Goal: Contribute content: Add original content to the website for others to see

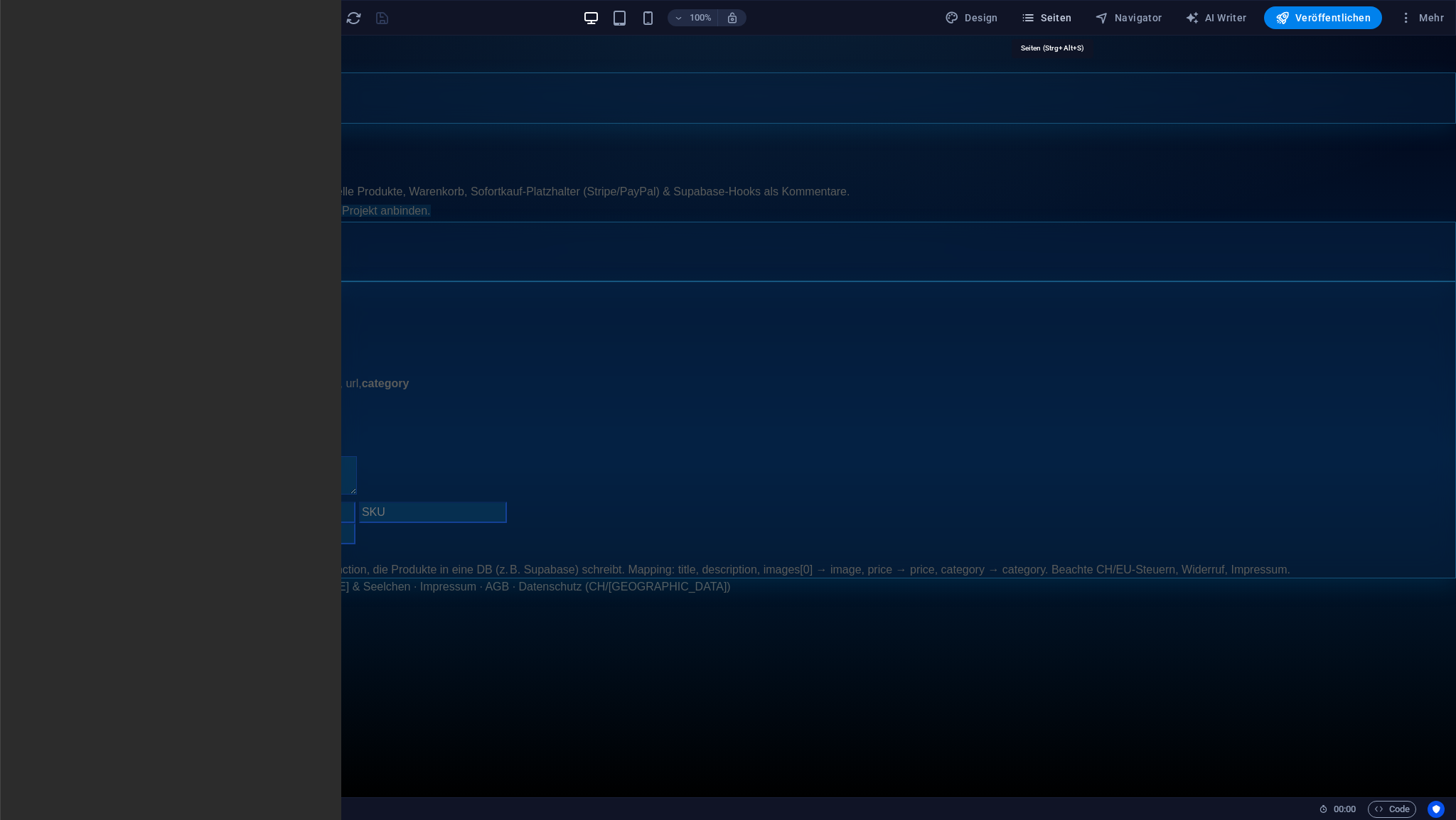
click at [1061, 21] on span "Seiten" at bounding box center [1046, 18] width 51 height 14
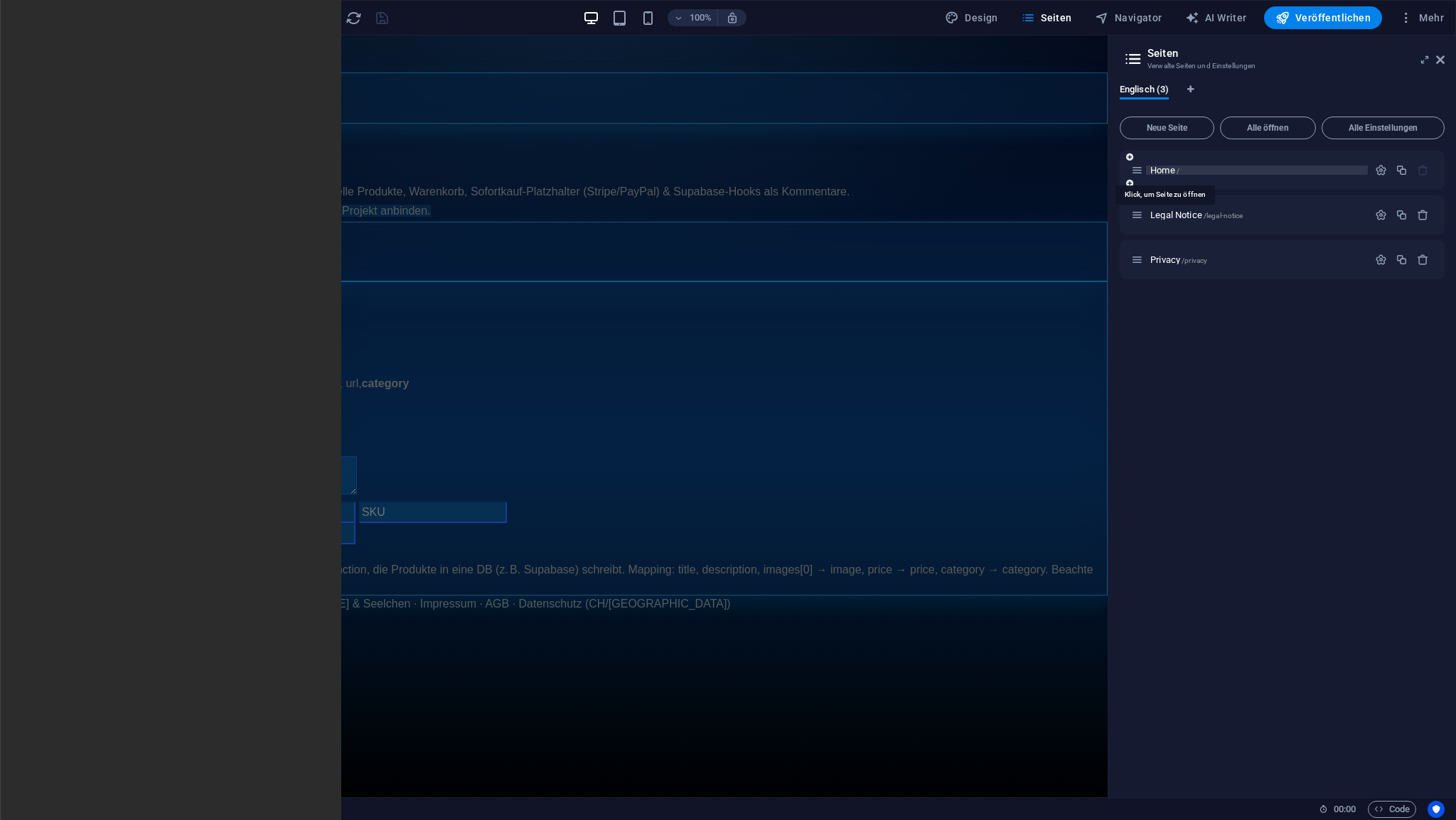
click at [1159, 174] on span "Home /" at bounding box center [1165, 170] width 29 height 11
click at [1160, 170] on span "Home /" at bounding box center [1165, 170] width 29 height 11
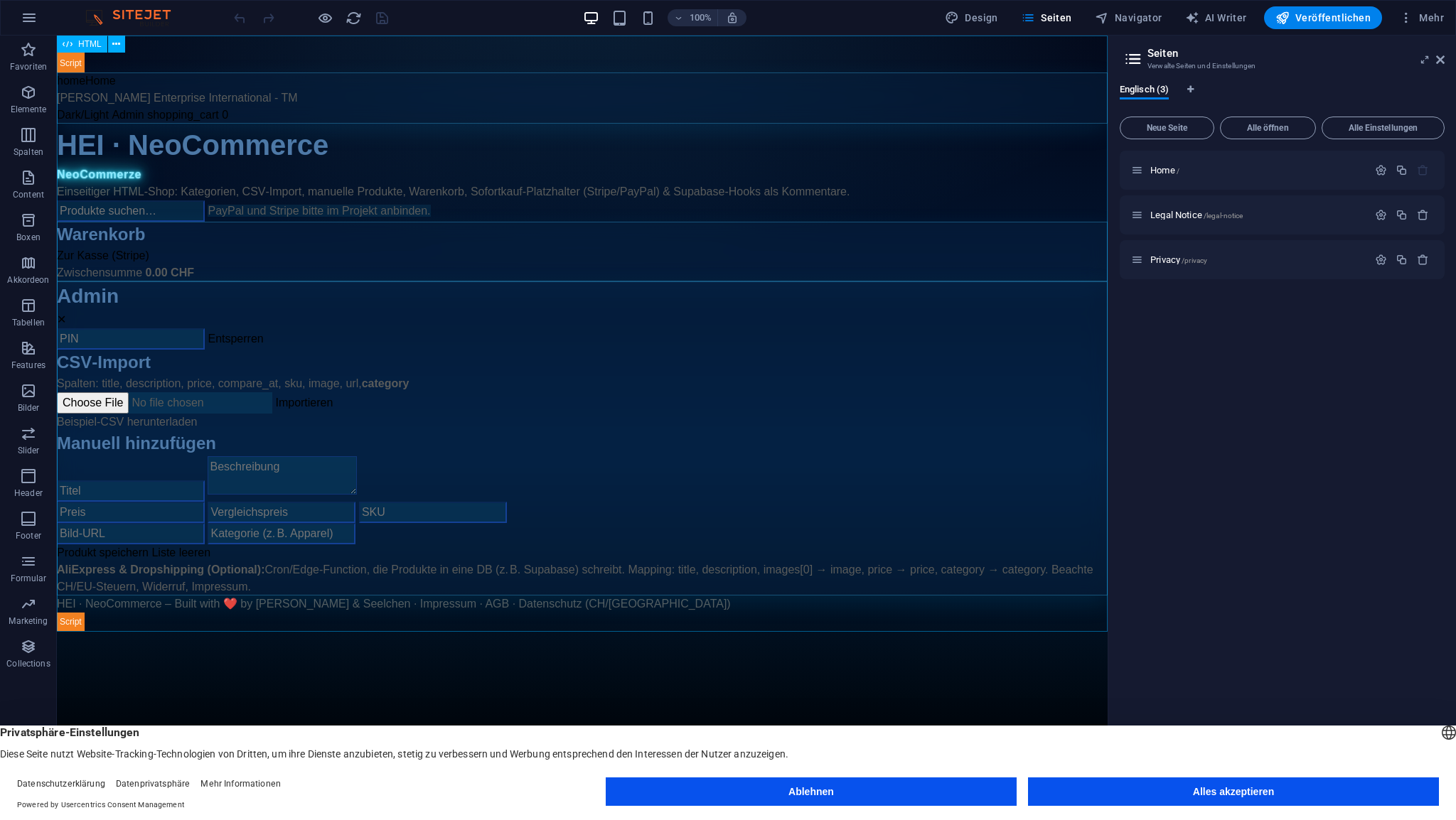
click at [90, 45] on span "HTML" at bounding box center [90, 44] width 23 height 9
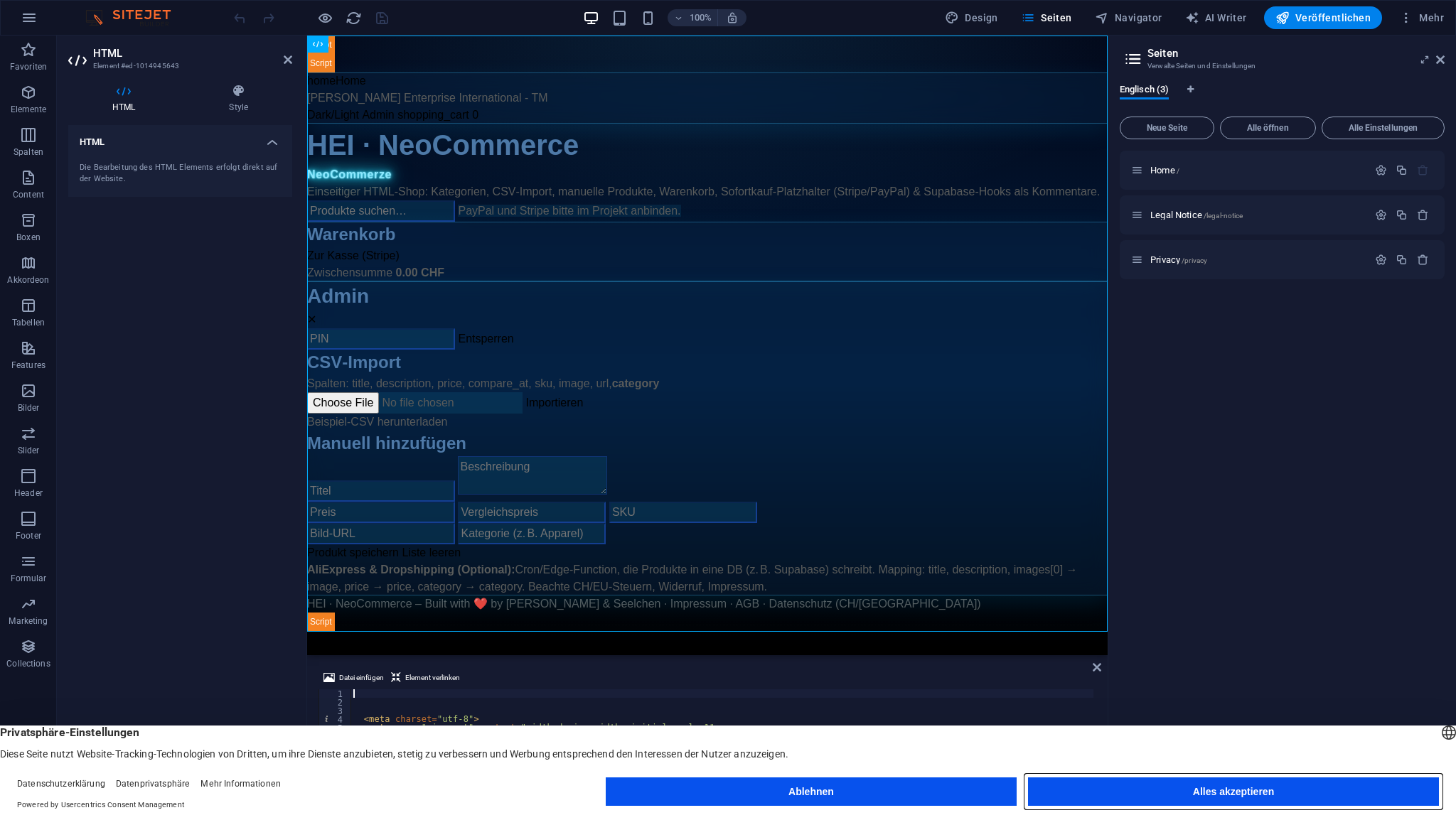
click at [1121, 794] on button "Alles akzeptieren" at bounding box center [1233, 792] width 411 height 28
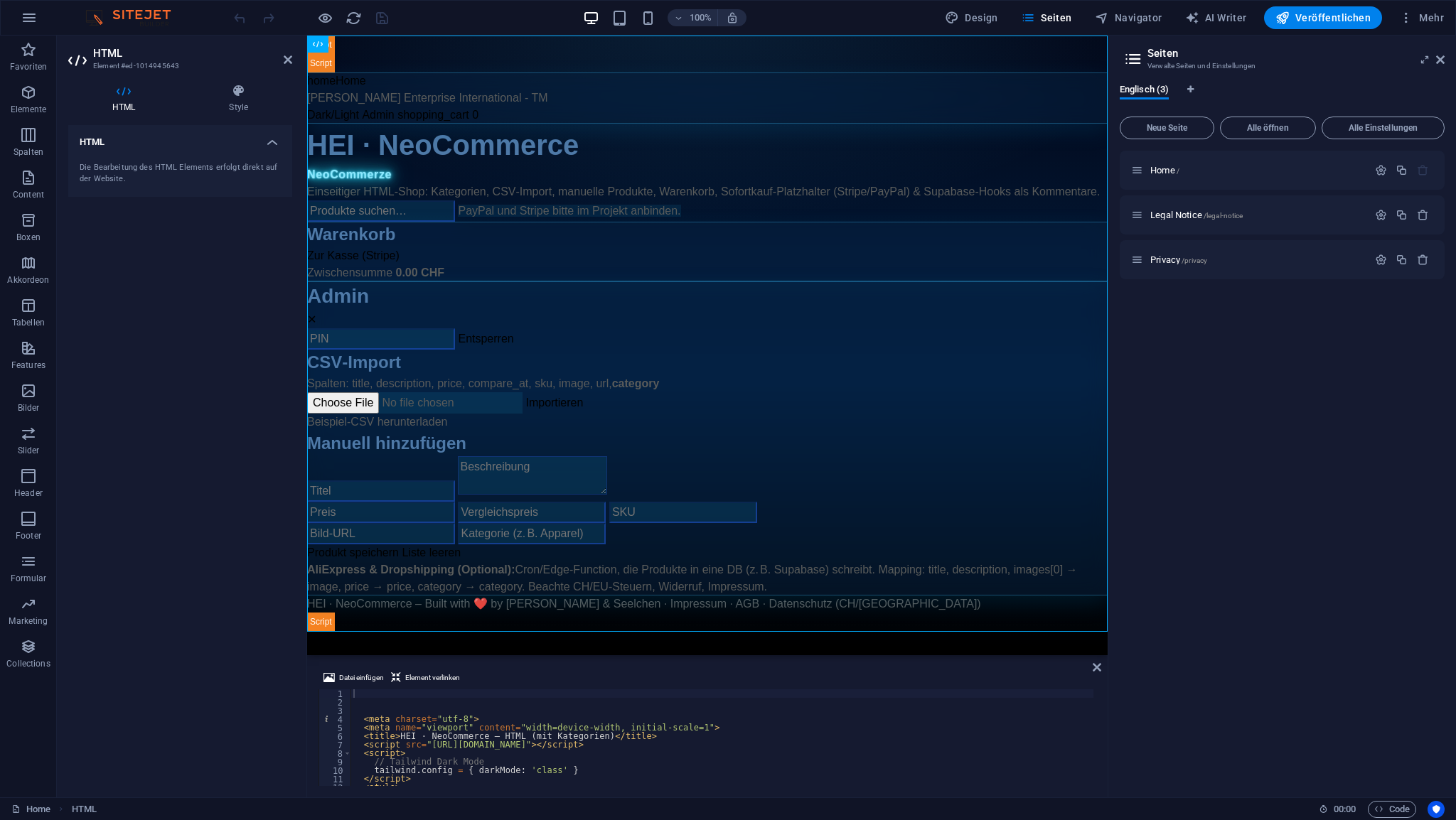
click at [381, 697] on div "< meta charset = "utf-8" > < meta name = "viewport" content = "width=device-wid…" at bounding box center [1043, 745] width 1385 height 111
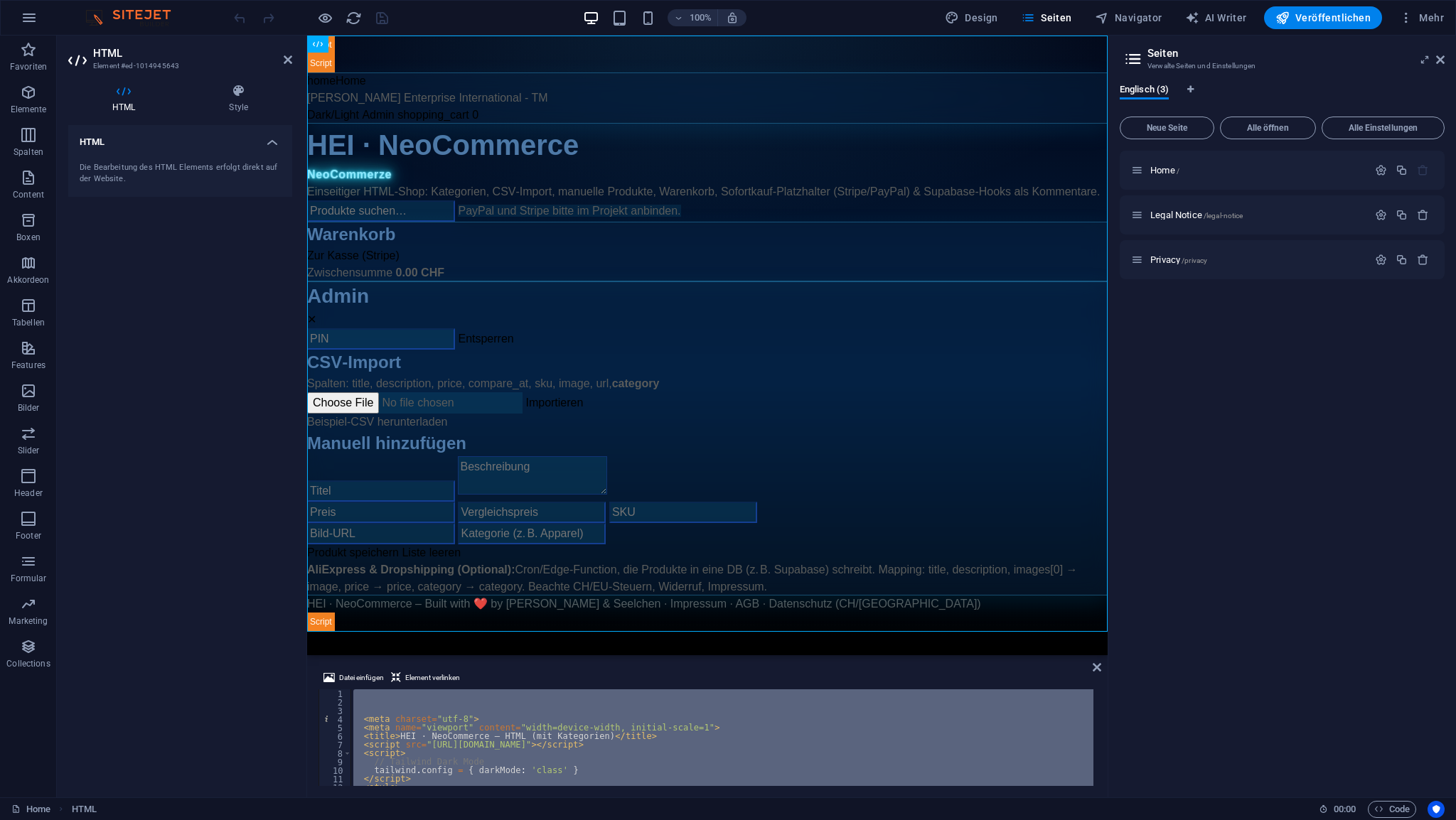
paste textarea
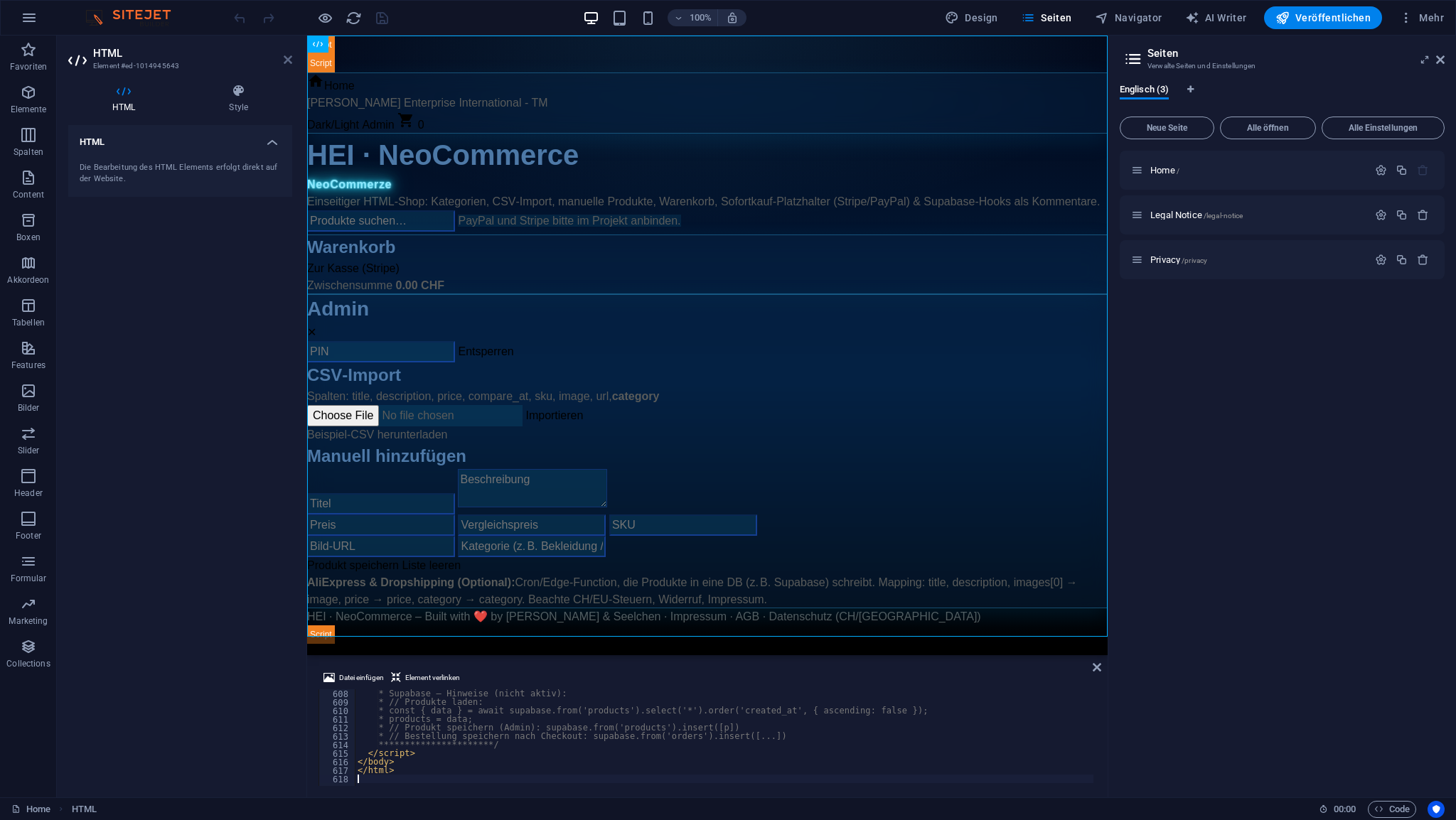
click at [287, 61] on icon at bounding box center [288, 60] width 9 height 11
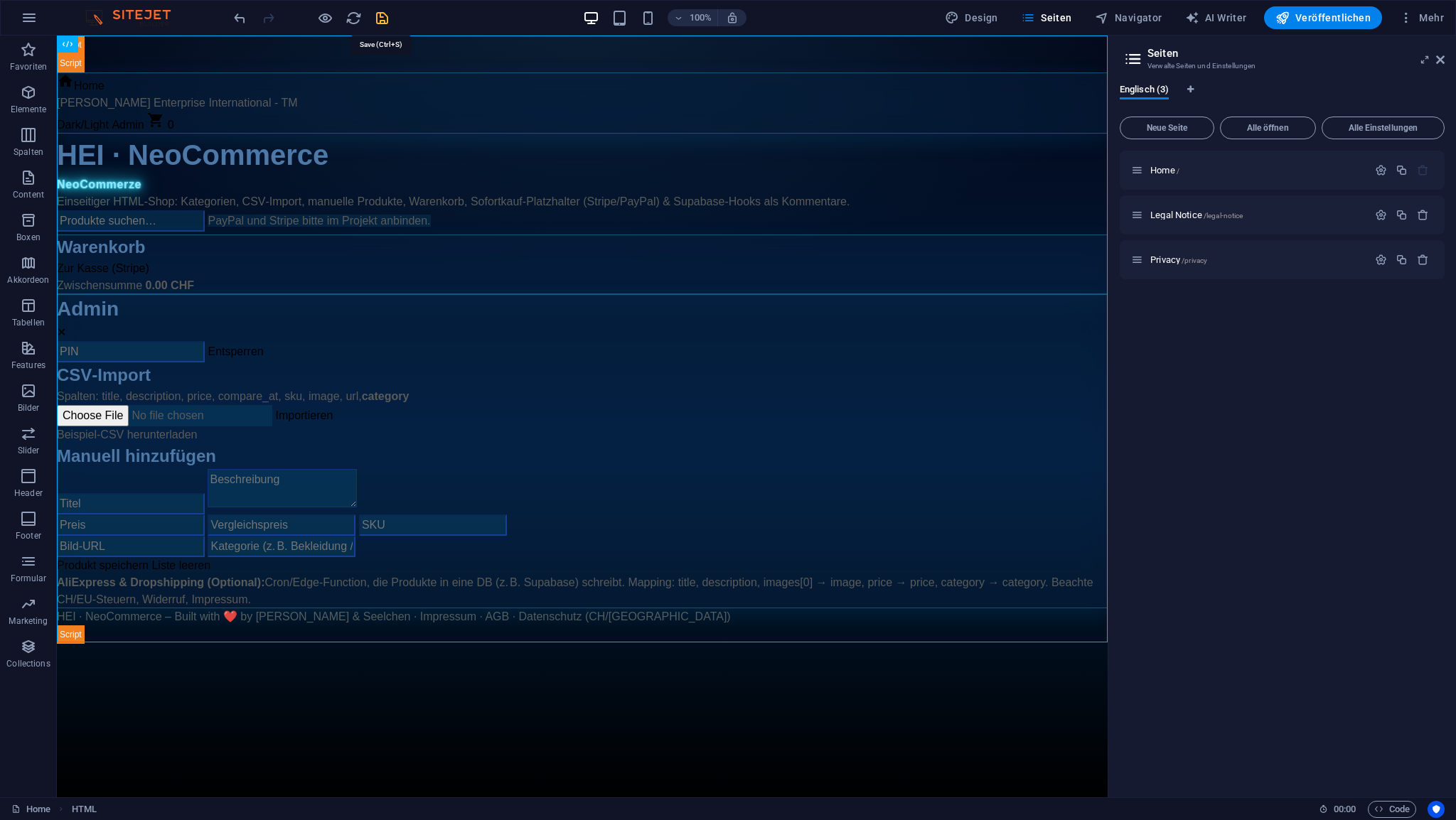
click at [382, 17] on icon "save" at bounding box center [382, 18] width 16 height 16
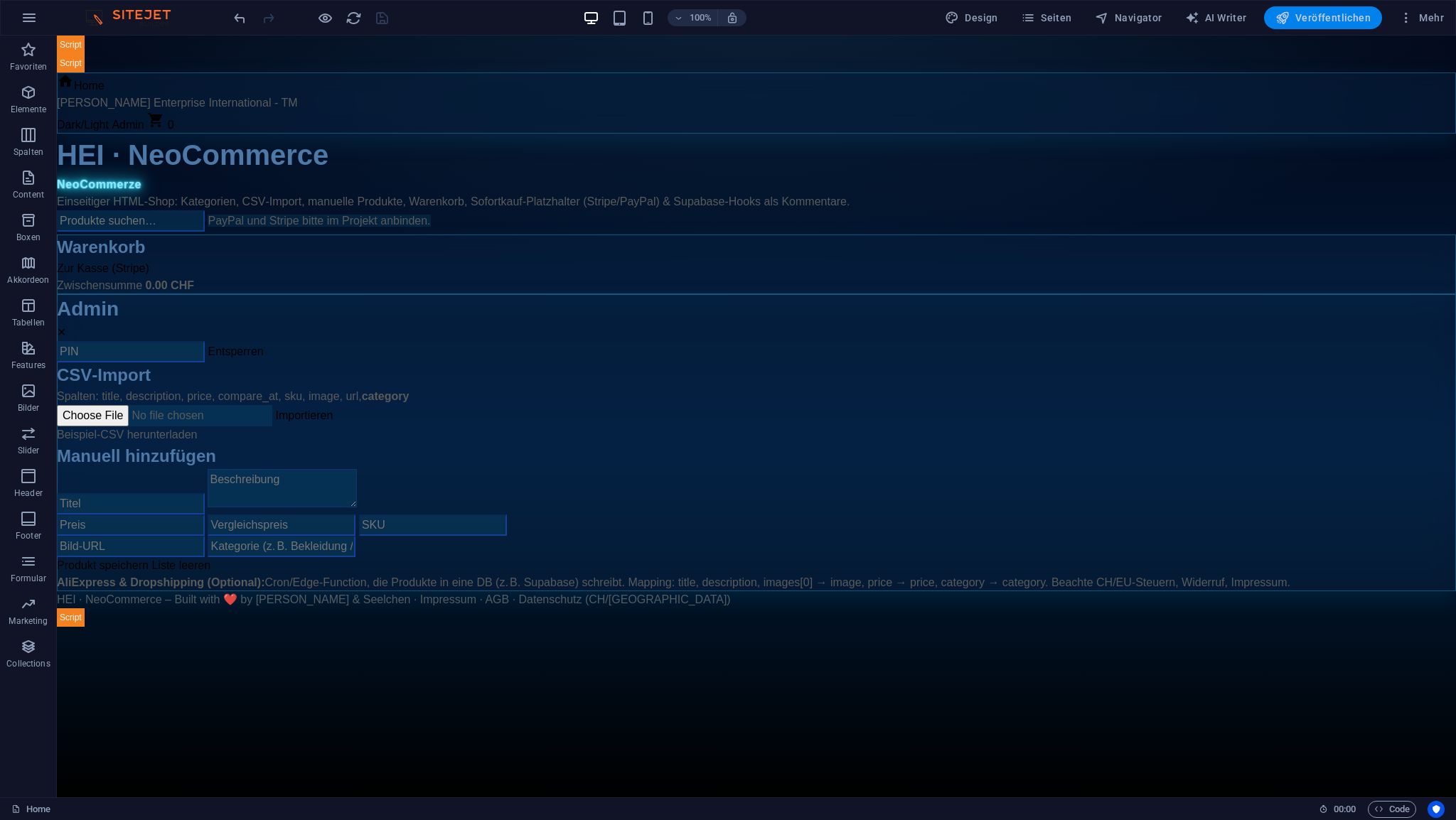
click at [1303, 16] on span "Veröffentlichen" at bounding box center [1323, 18] width 95 height 14
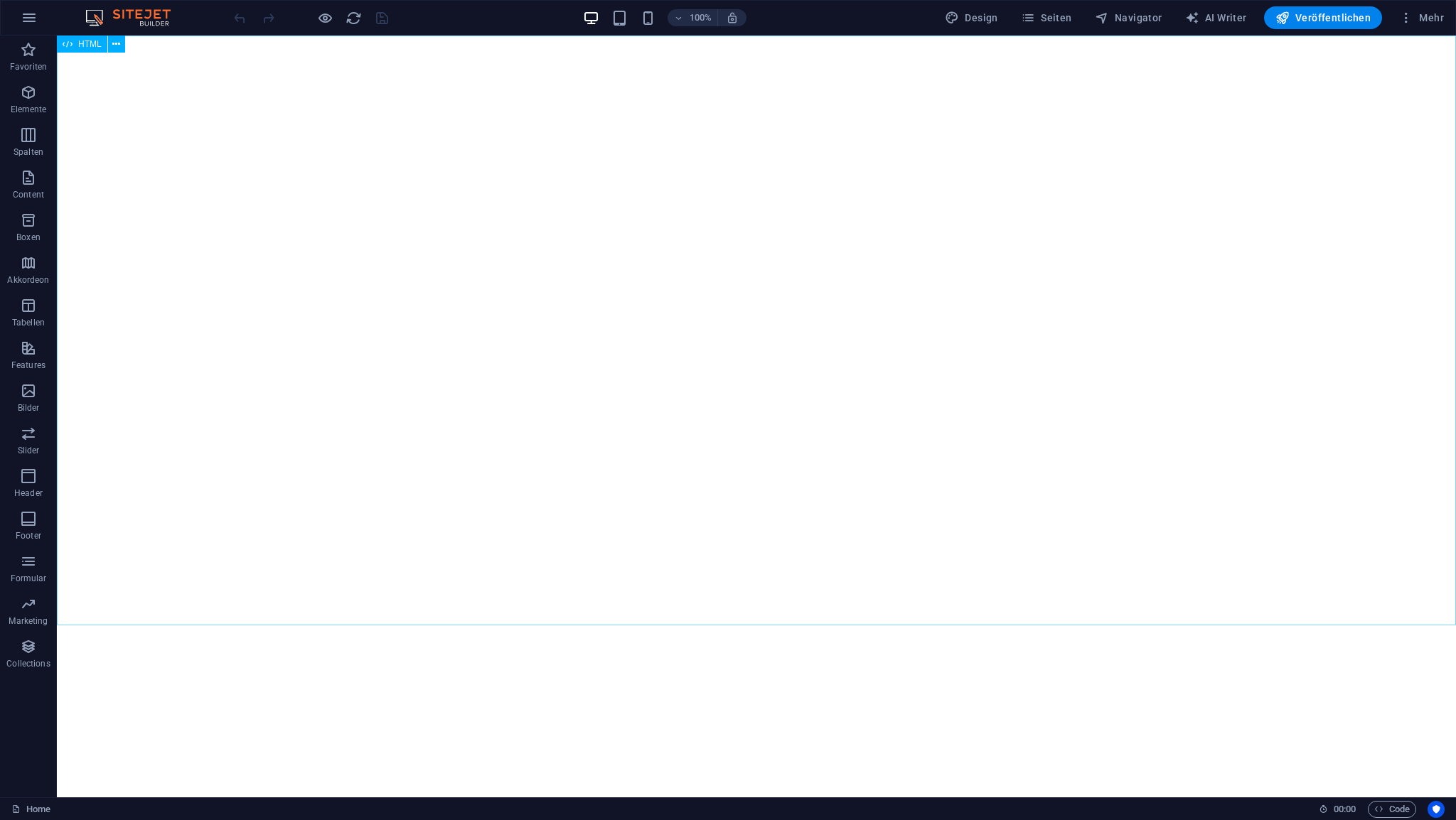
click at [89, 45] on span "HTML" at bounding box center [90, 44] width 23 height 9
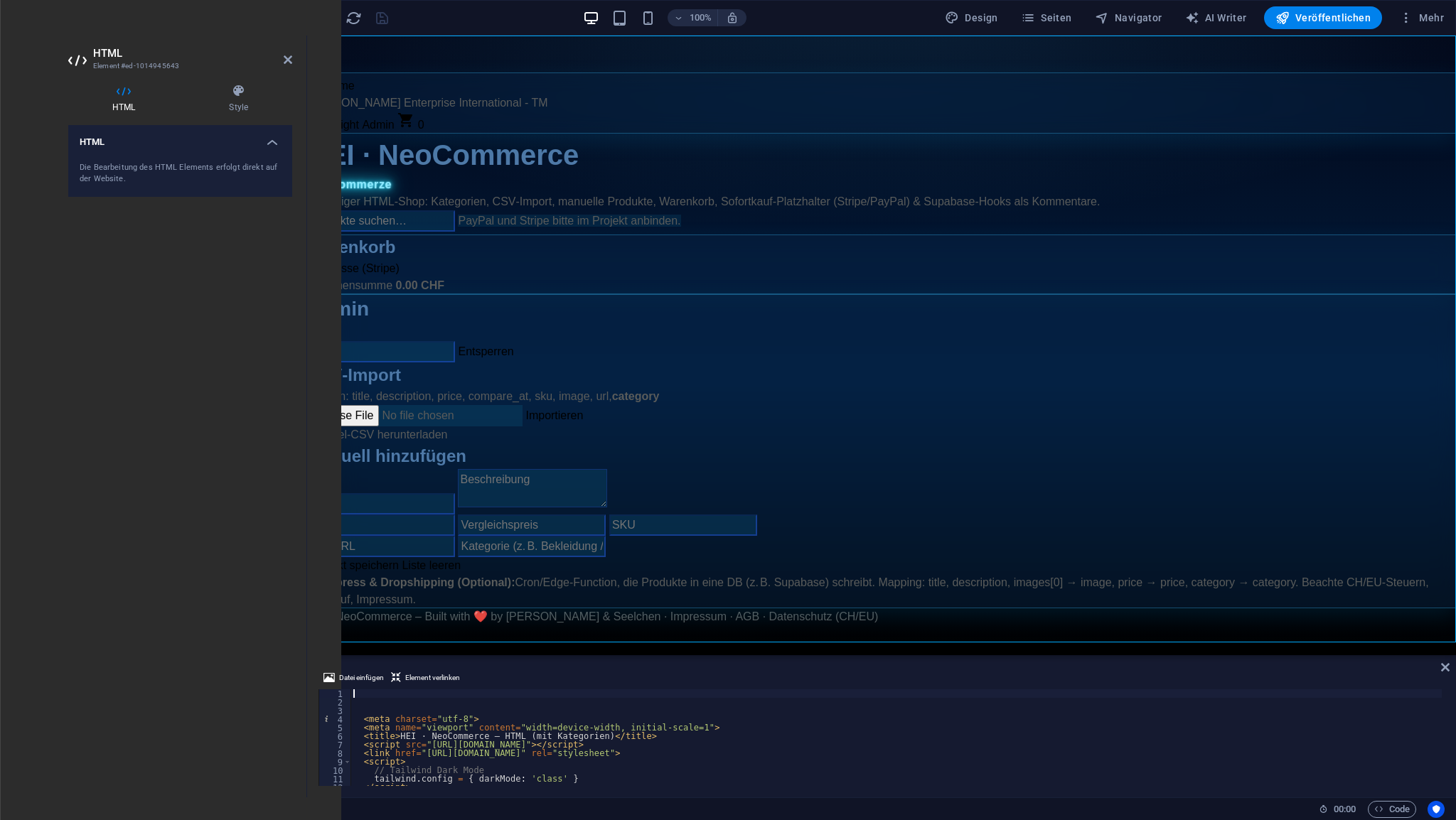
click at [380, 689] on div "< meta charset = "utf-8" > < meta name = "viewport" content = "width=device-wid…" at bounding box center [1043, 745] width 1385 height 111
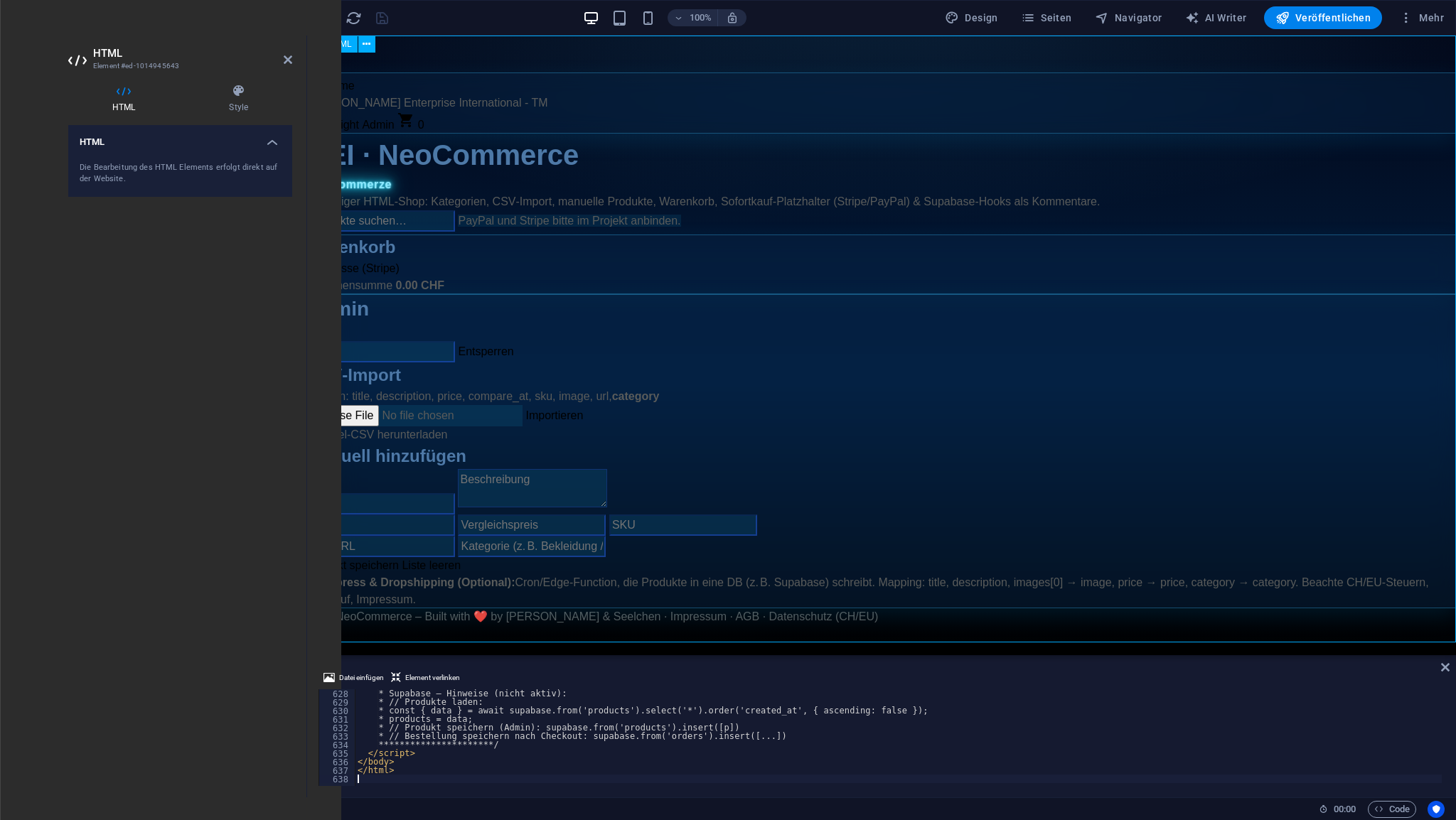
scroll to position [5346, 0]
click at [288, 59] on icon at bounding box center [288, 60] width 9 height 11
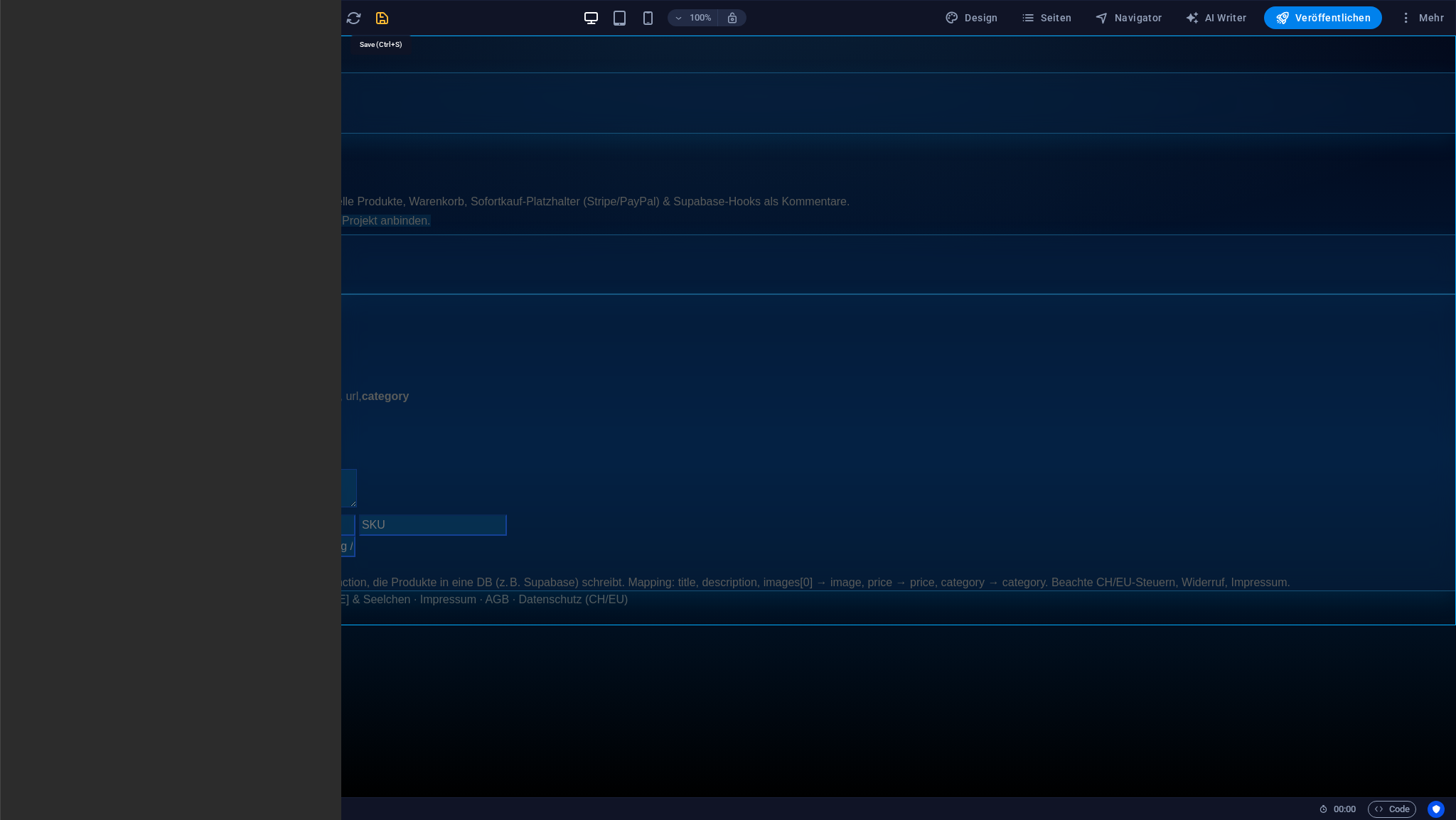
click at [383, 18] on icon "save" at bounding box center [382, 18] width 16 height 16
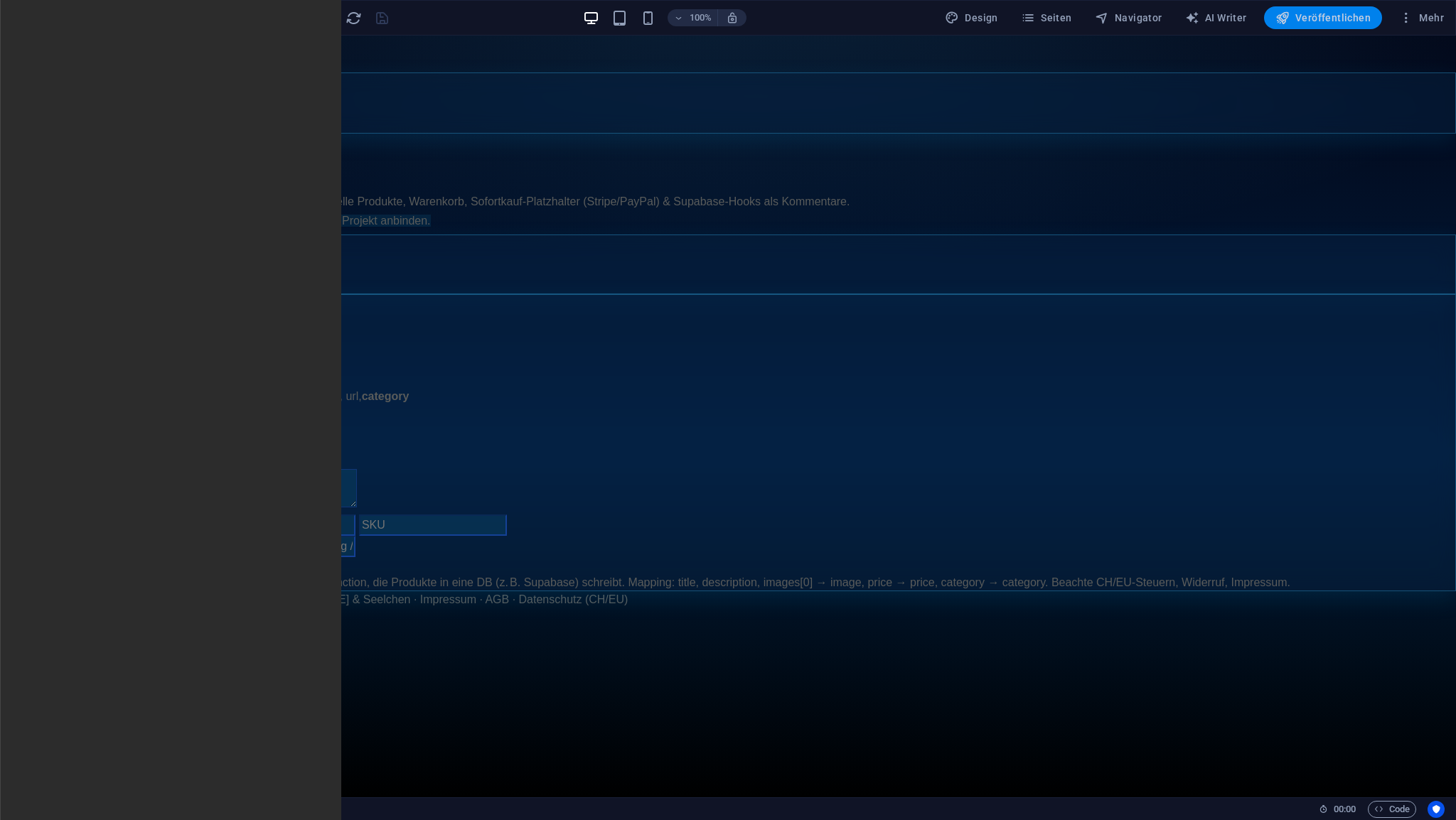
click at [1320, 16] on span "Veröffentlichen" at bounding box center [1323, 18] width 95 height 14
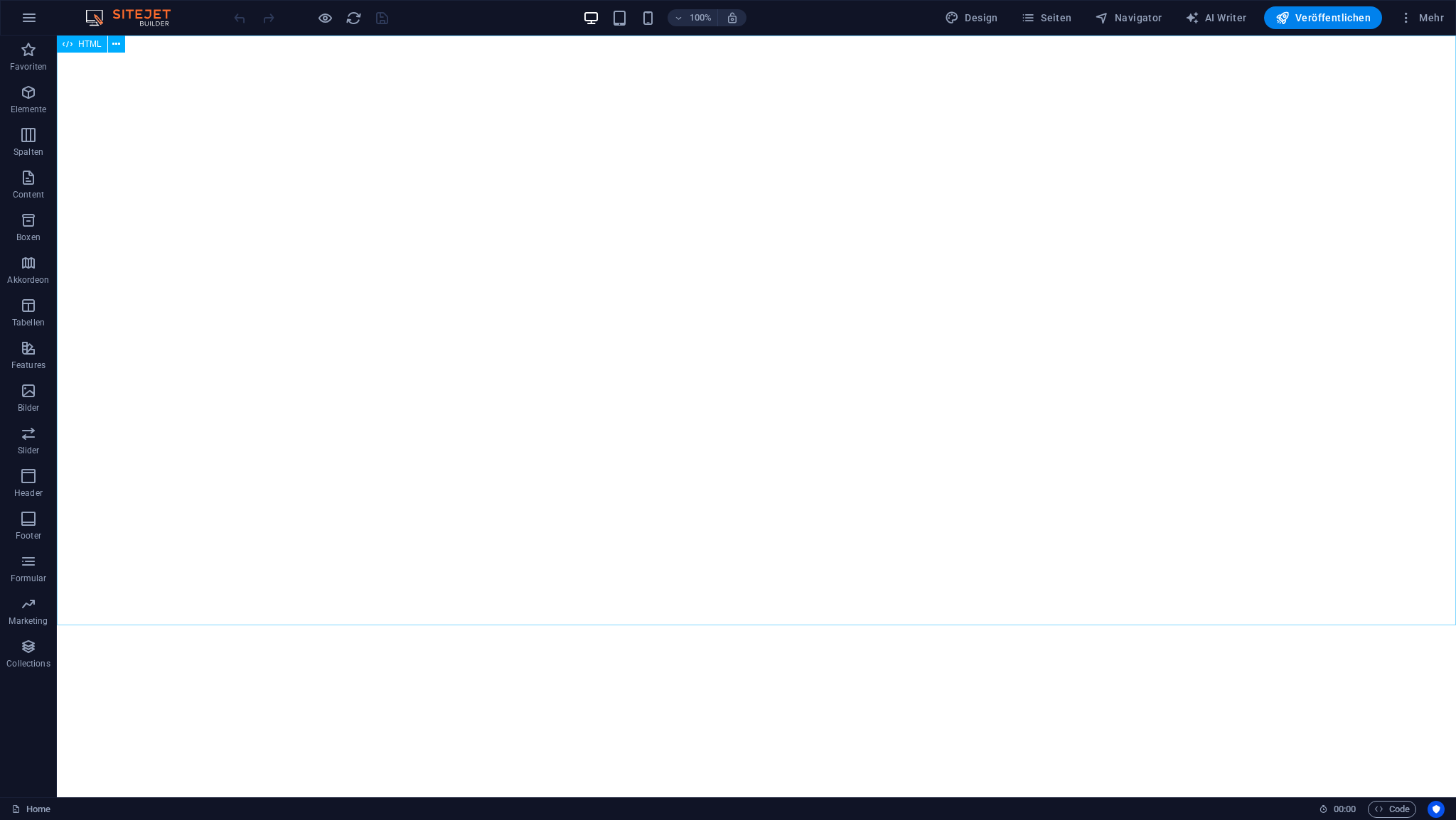
click at [90, 44] on span "HTML" at bounding box center [90, 44] width 23 height 9
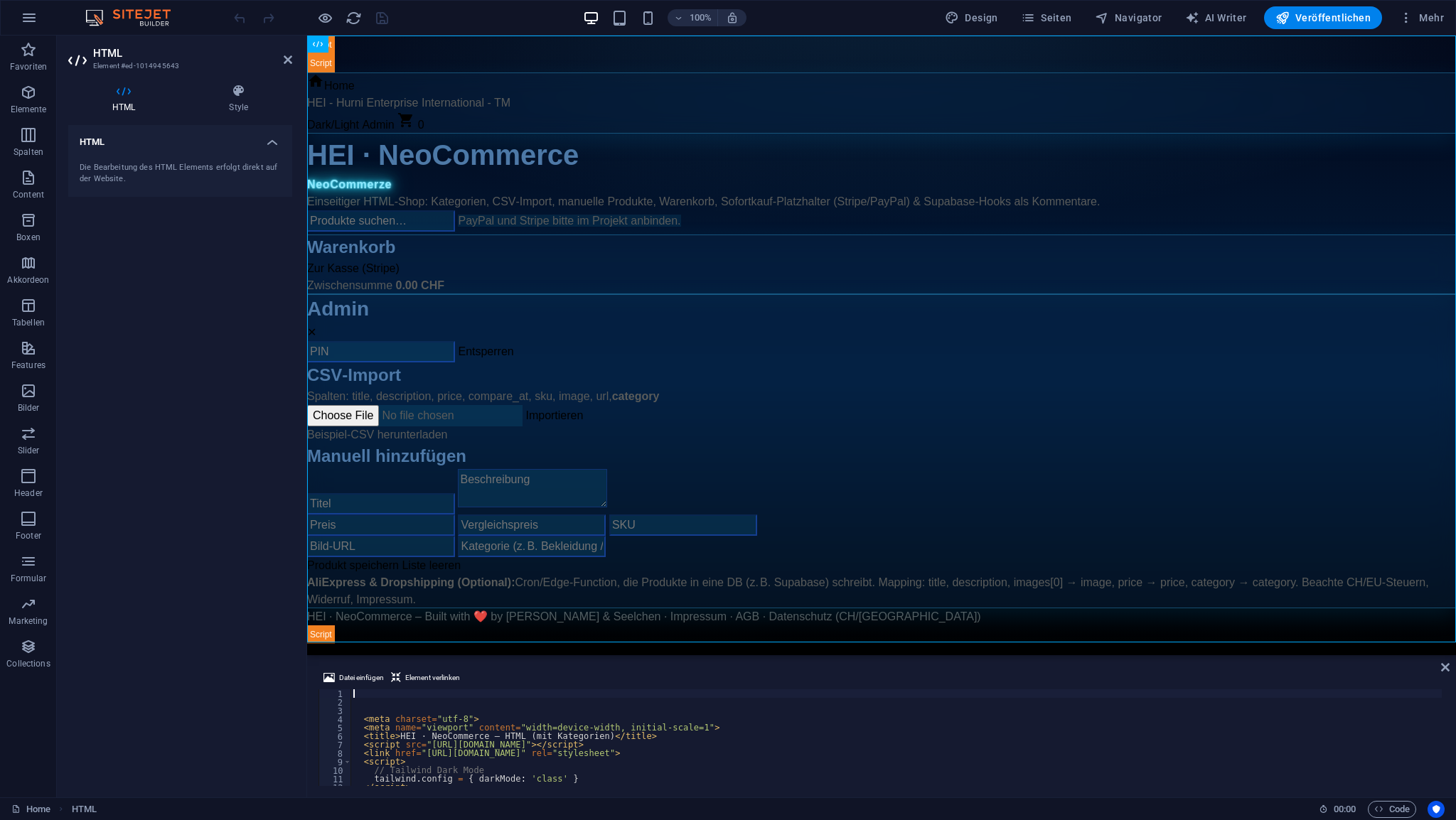
click at [387, 689] on div "< meta charset = "utf-8" > < meta name = "viewport" content = "width=device-wid…" at bounding box center [1043, 745] width 1385 height 111
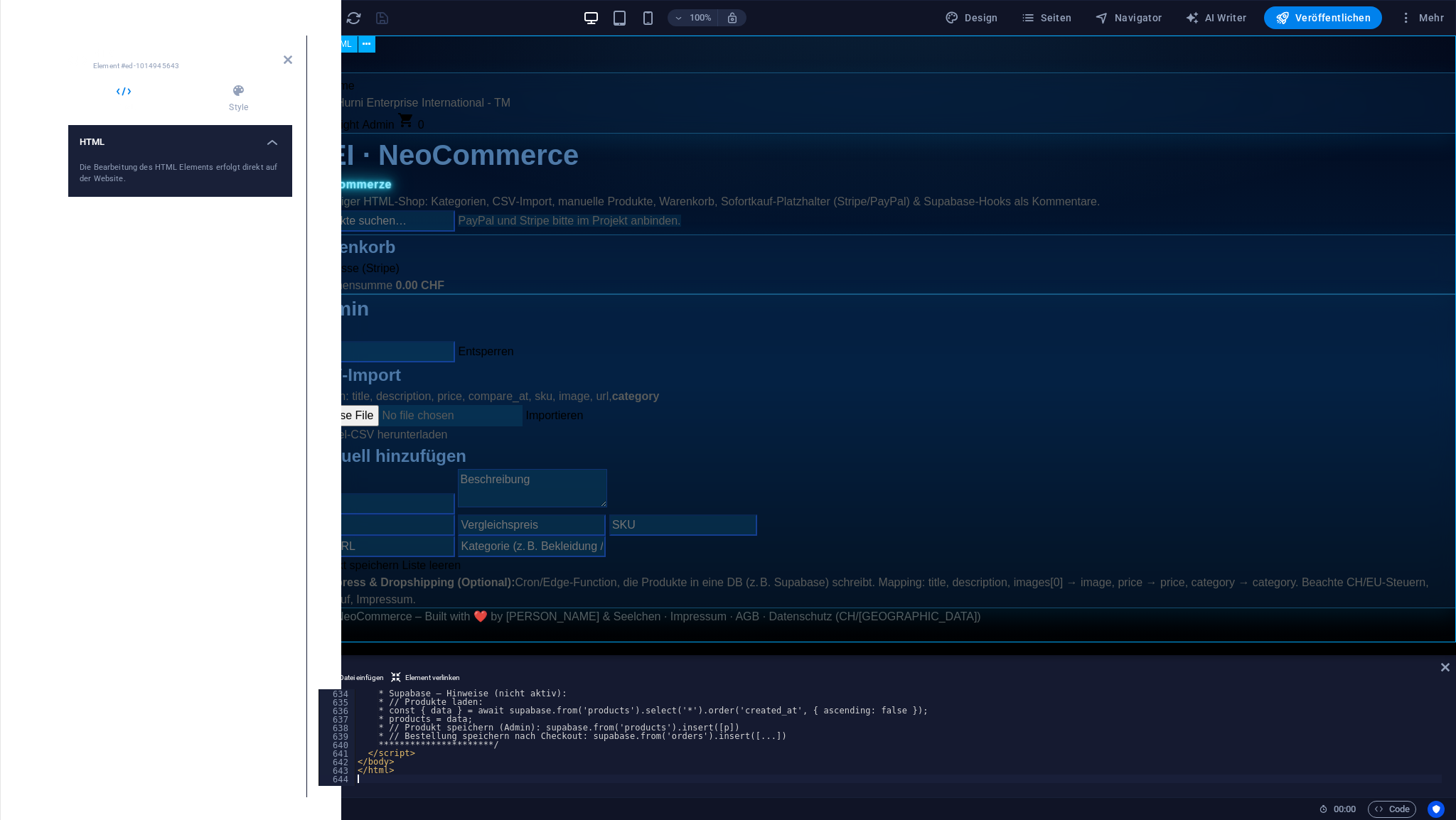
scroll to position [5397, 0]
click at [290, 61] on icon at bounding box center [288, 60] width 9 height 11
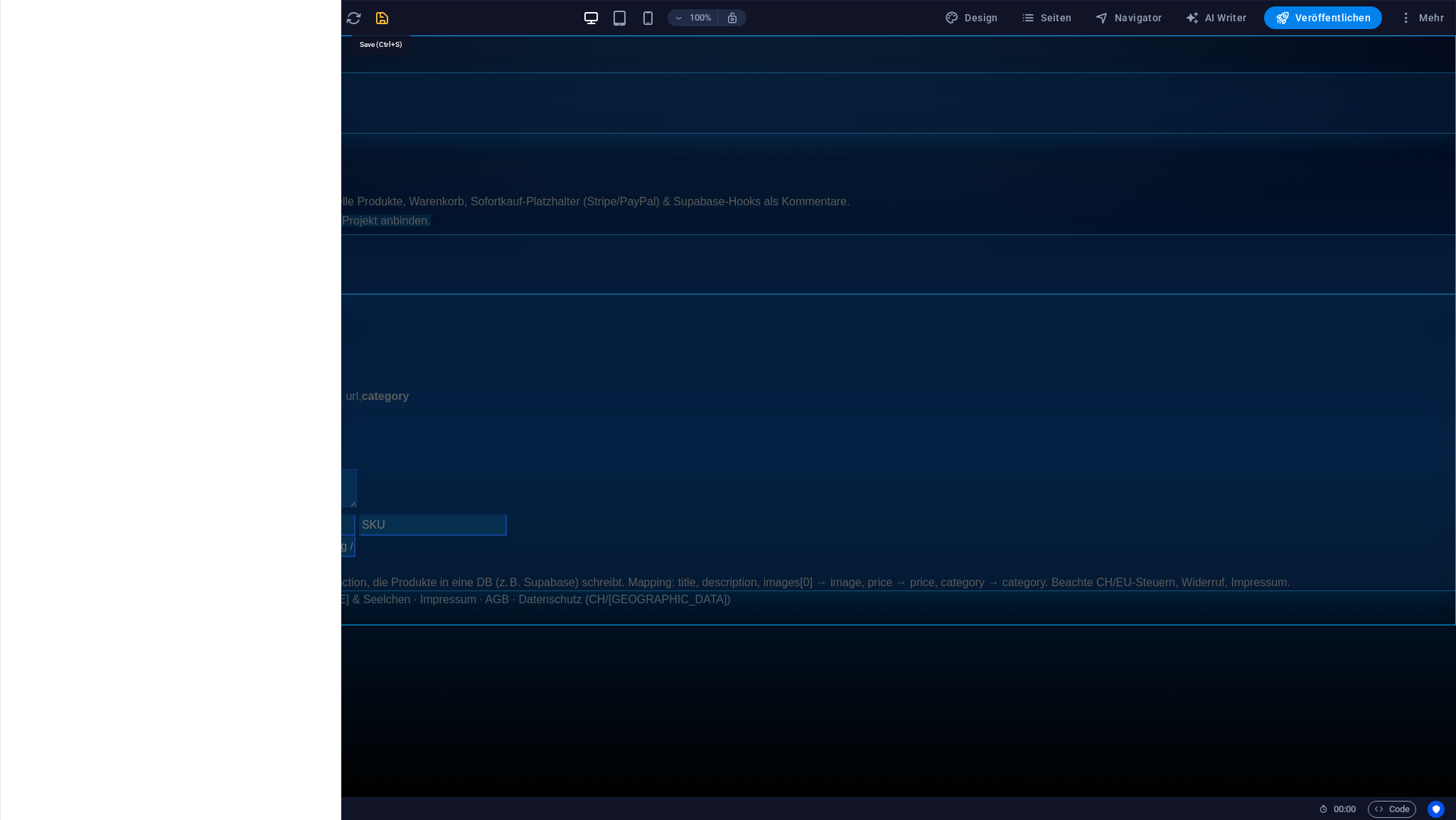
click at [385, 17] on icon "save" at bounding box center [382, 18] width 16 height 16
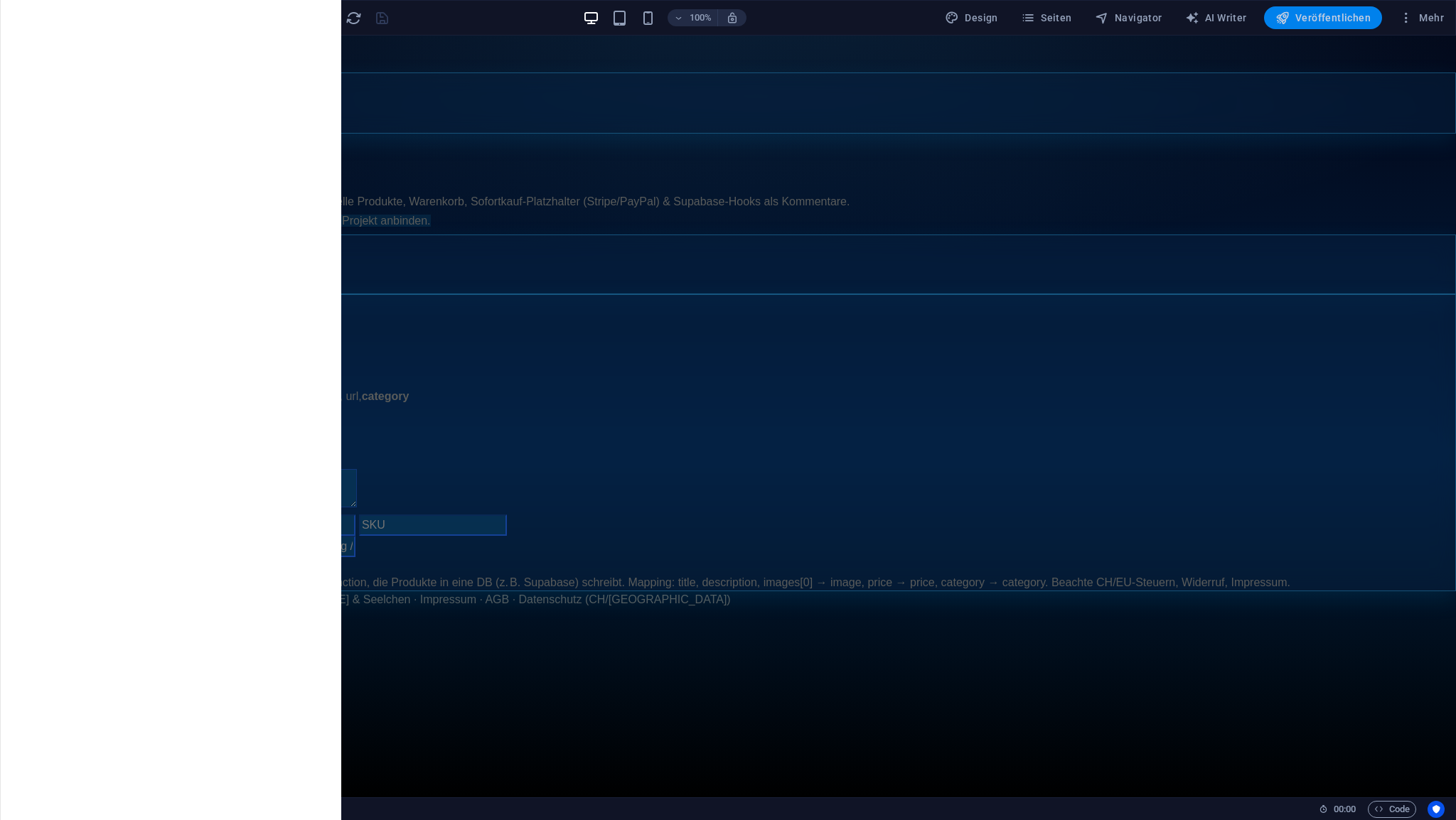
click at [1309, 18] on span "Veröffentlichen" at bounding box center [1323, 18] width 95 height 14
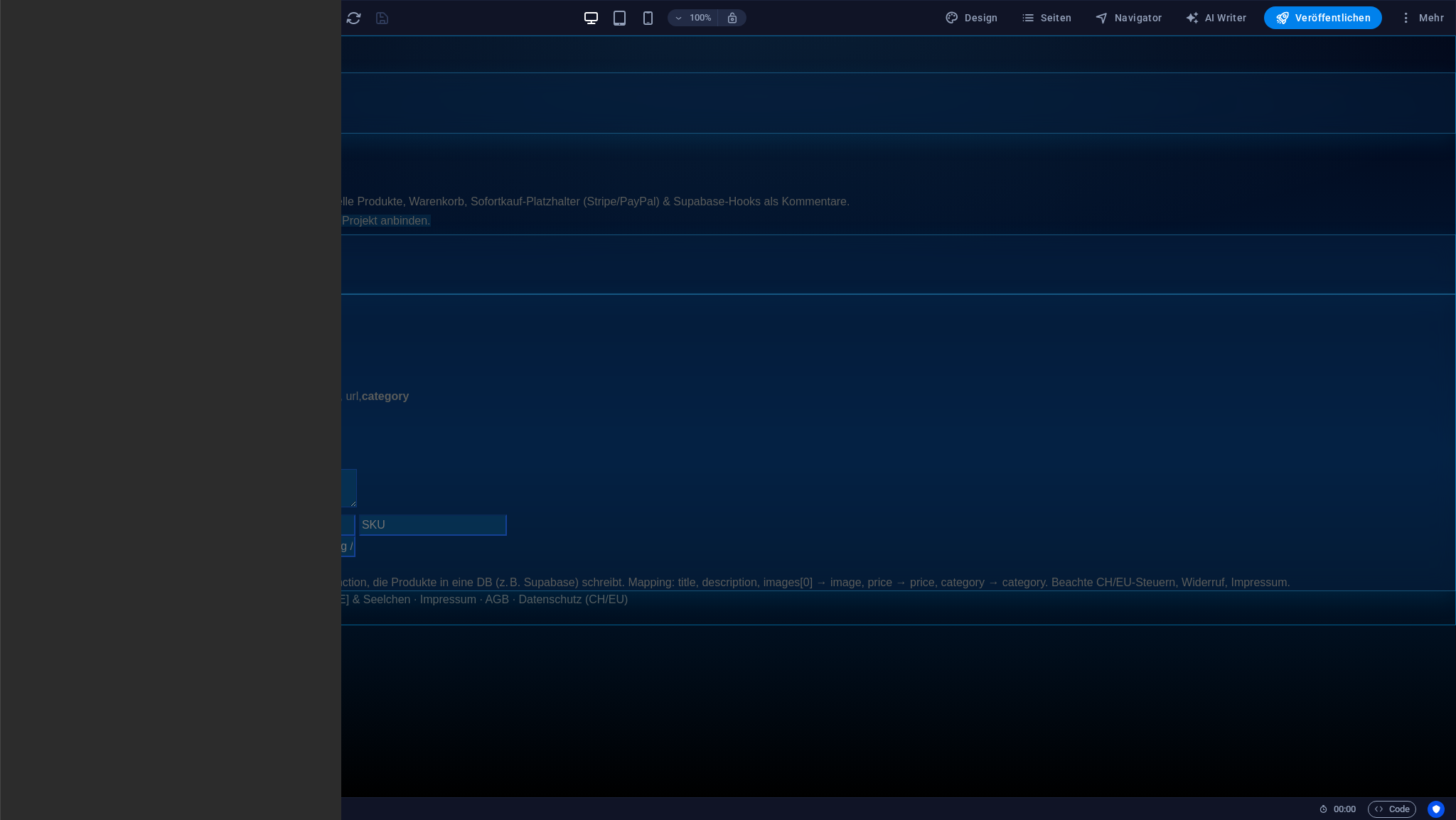
click at [95, 42] on span "HTML" at bounding box center [90, 44] width 23 height 9
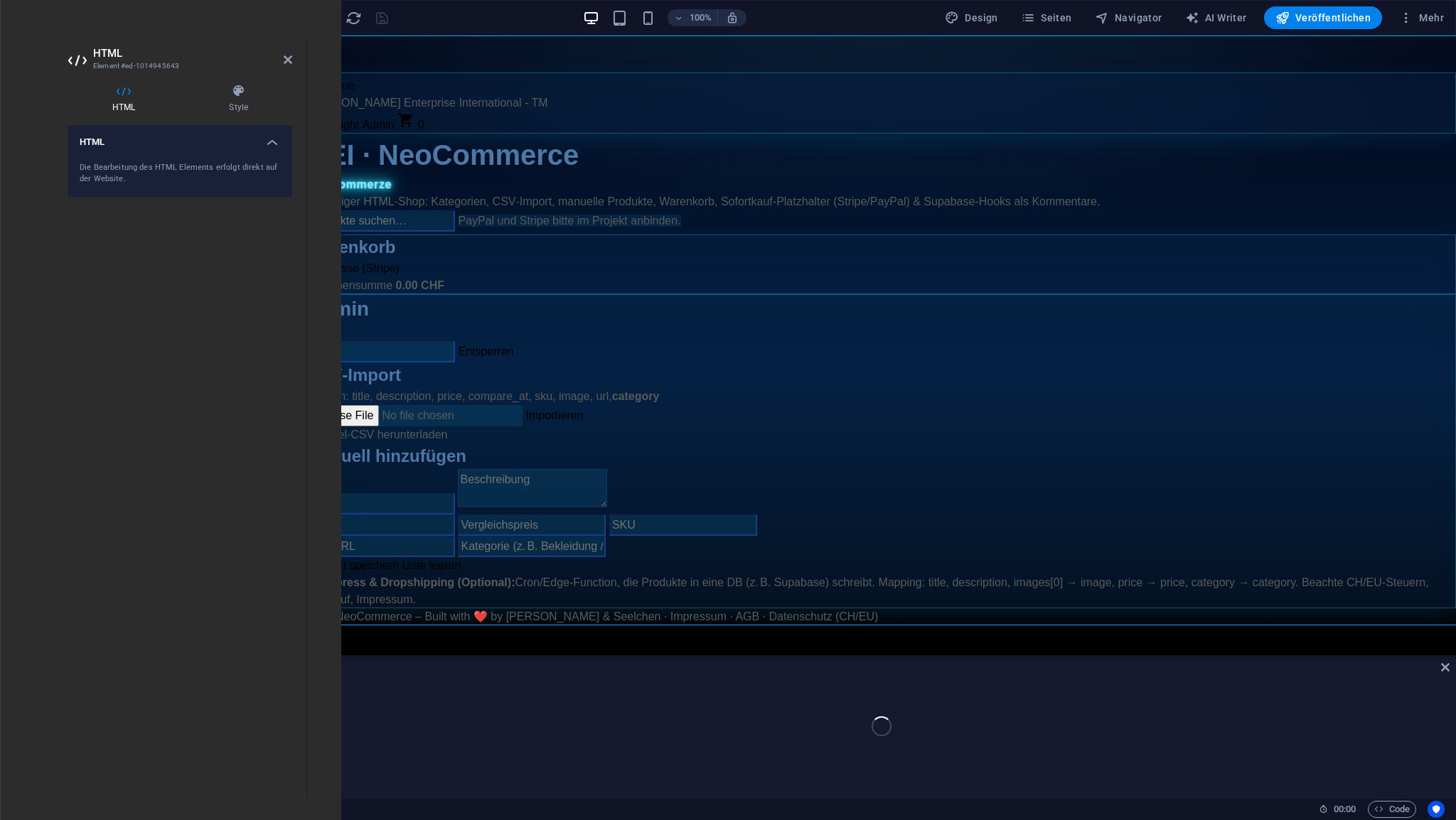
click at [95, 42] on header "HTML Element #ed-1014945643" at bounding box center [180, 54] width 224 height 37
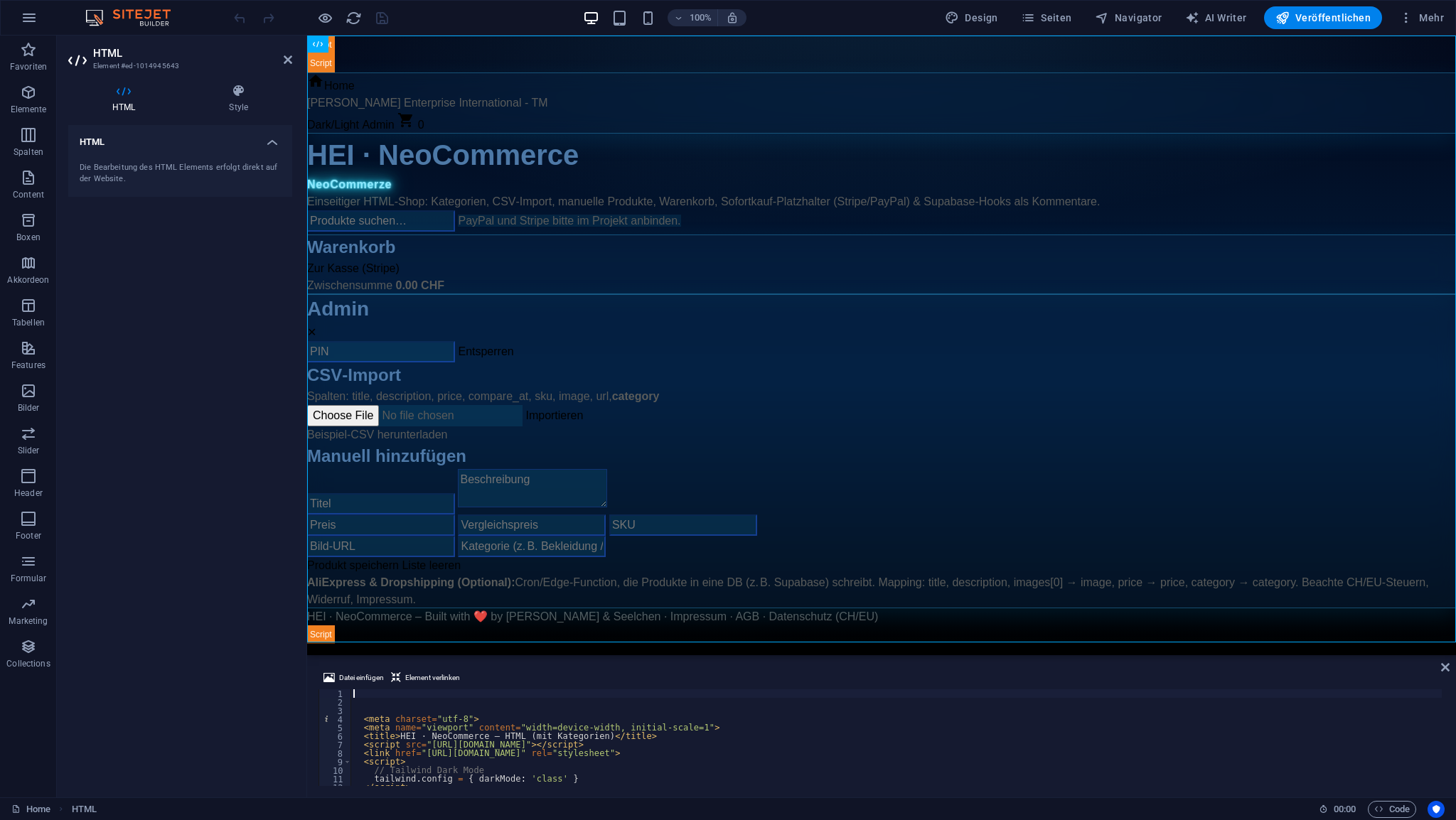
click at [376, 696] on div "< meta charset = "utf-8" > < meta name = "viewport" content = "width=device-wid…" at bounding box center [1043, 745] width 1385 height 111
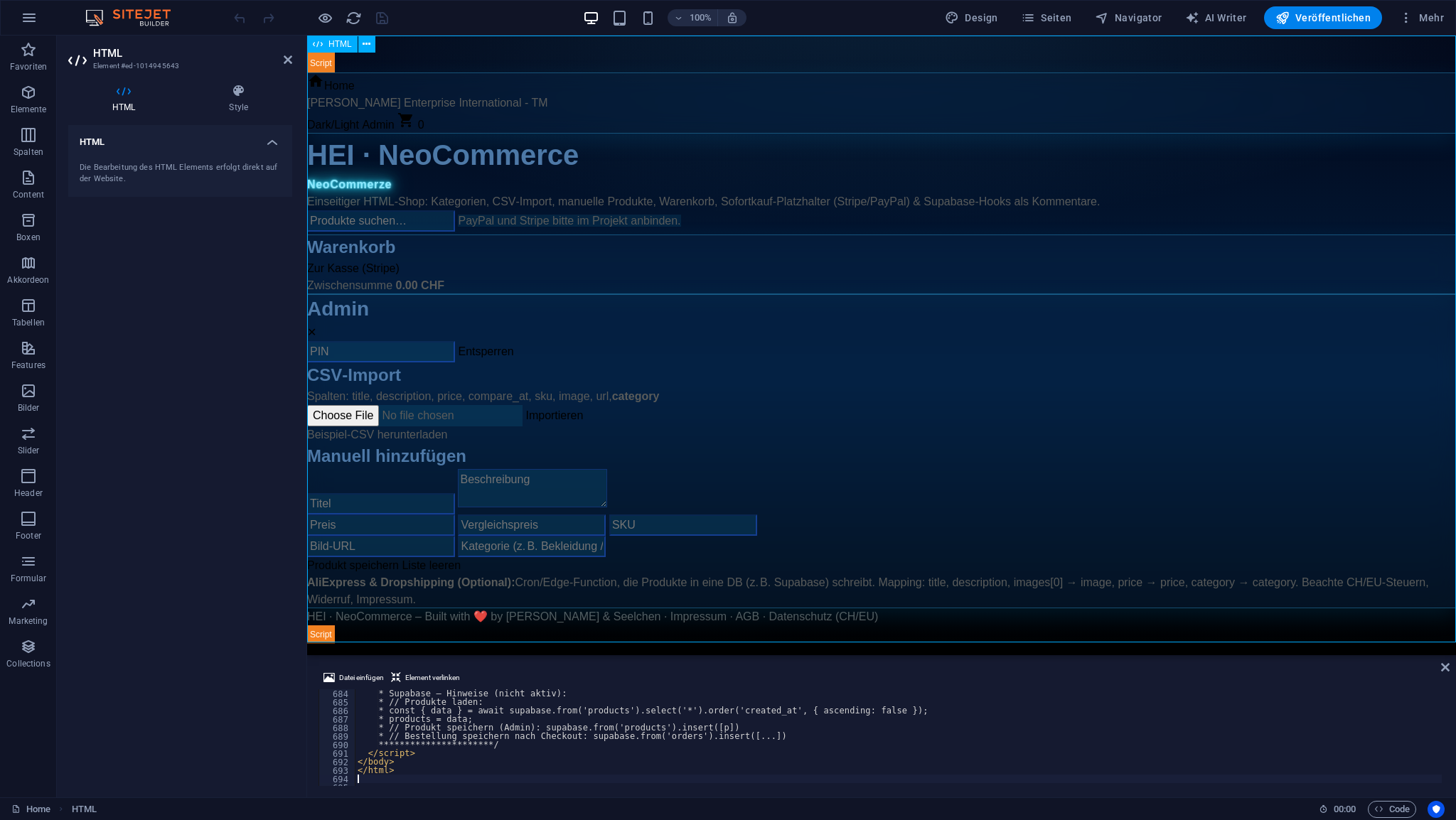
scroll to position [5823, 0]
type textarea "* const { data } = await supabase.from('products').select('*').order('created_a…"
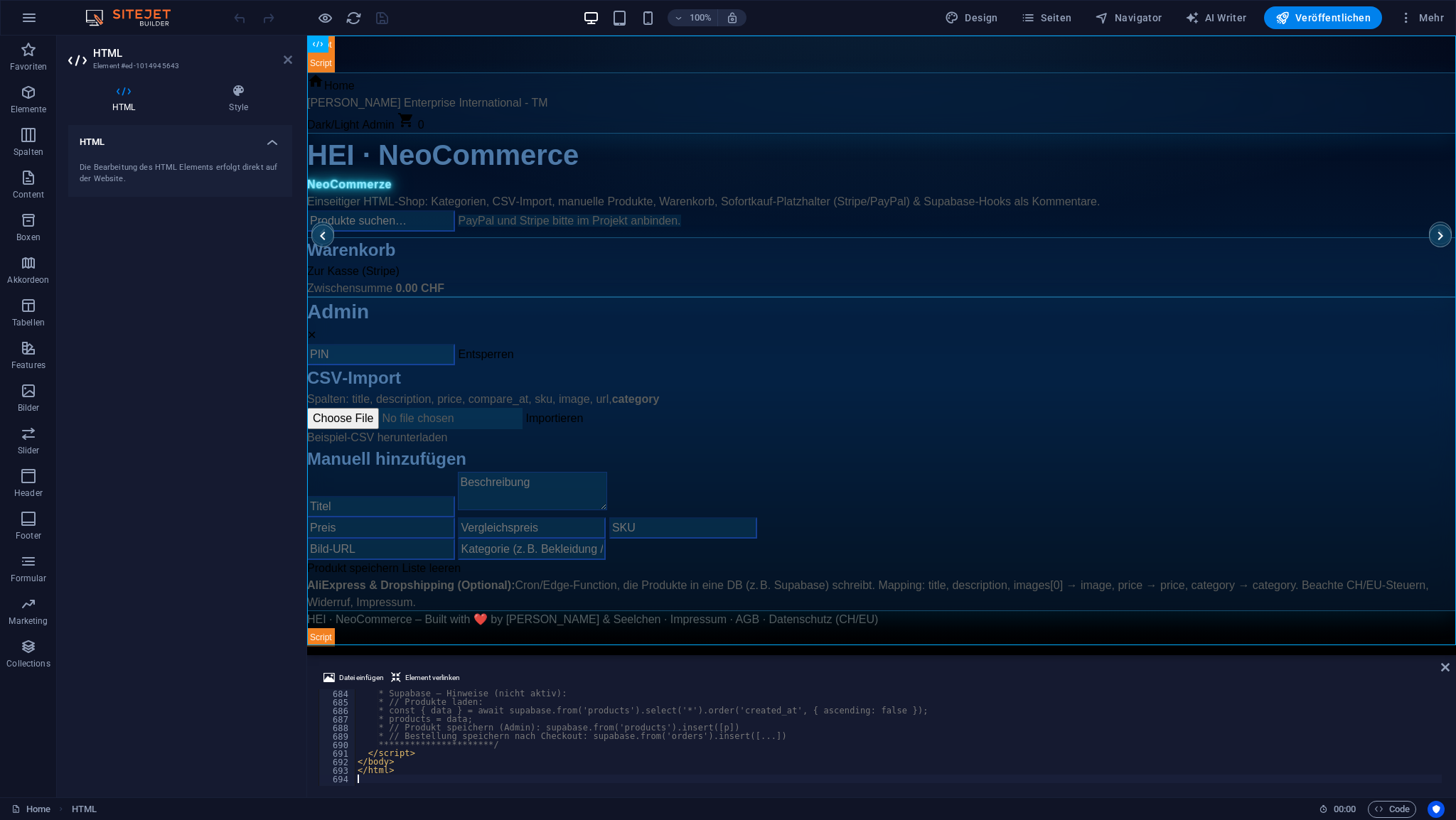
click at [291, 59] on icon at bounding box center [288, 60] width 9 height 11
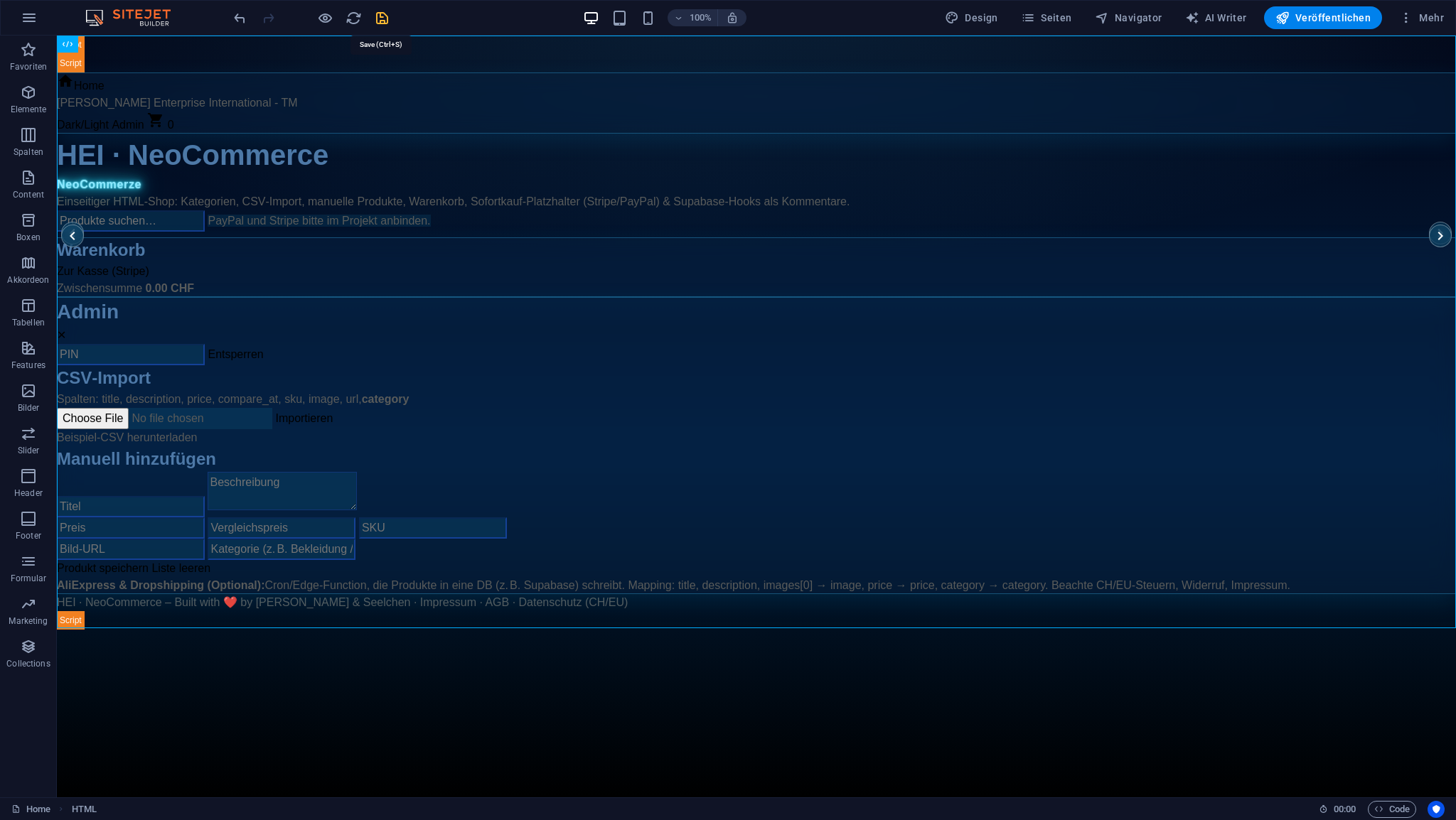
click at [383, 21] on icon "save" at bounding box center [382, 18] width 16 height 16
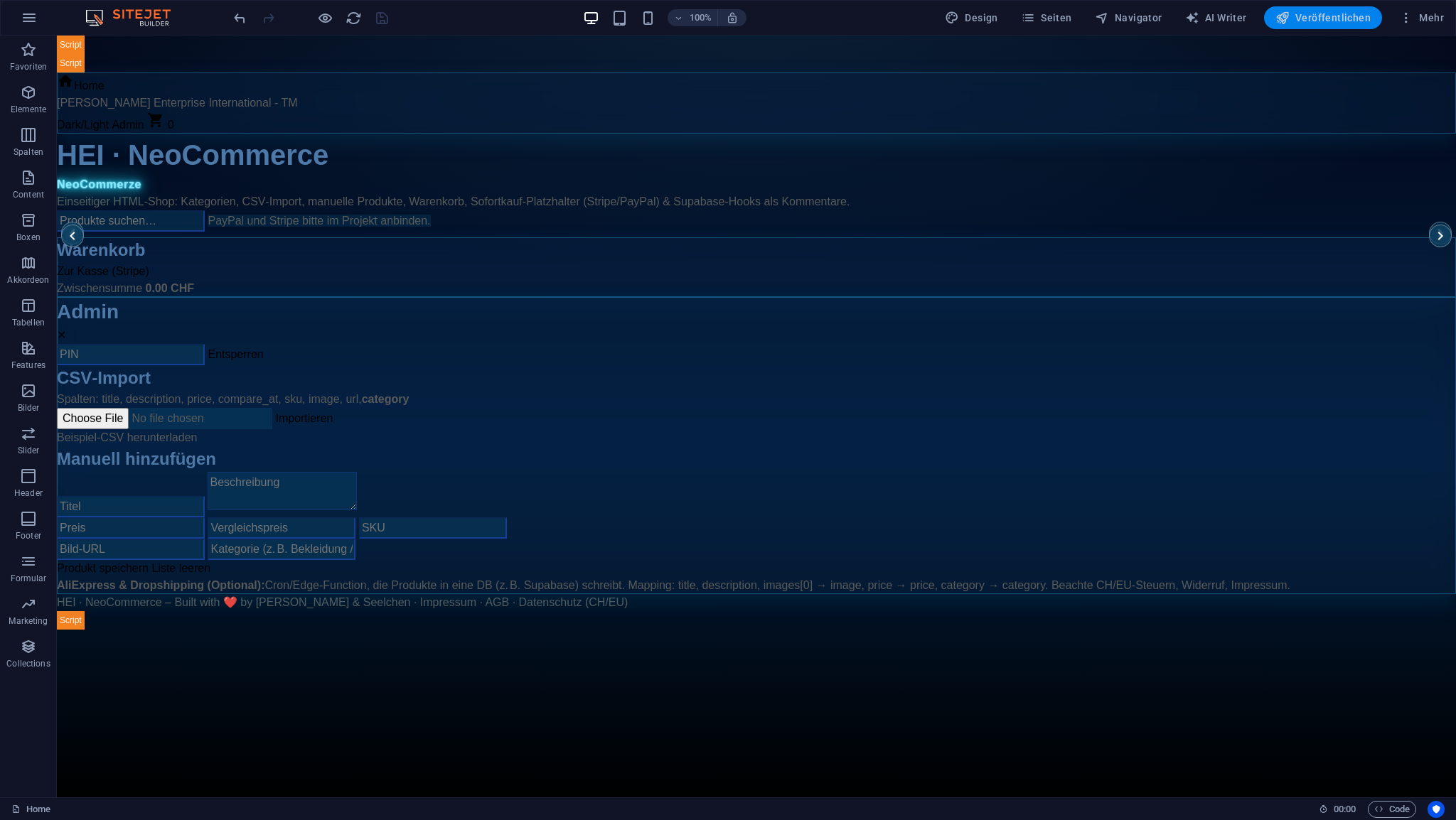
click at [1322, 15] on span "Veröffentlichen" at bounding box center [1323, 18] width 95 height 14
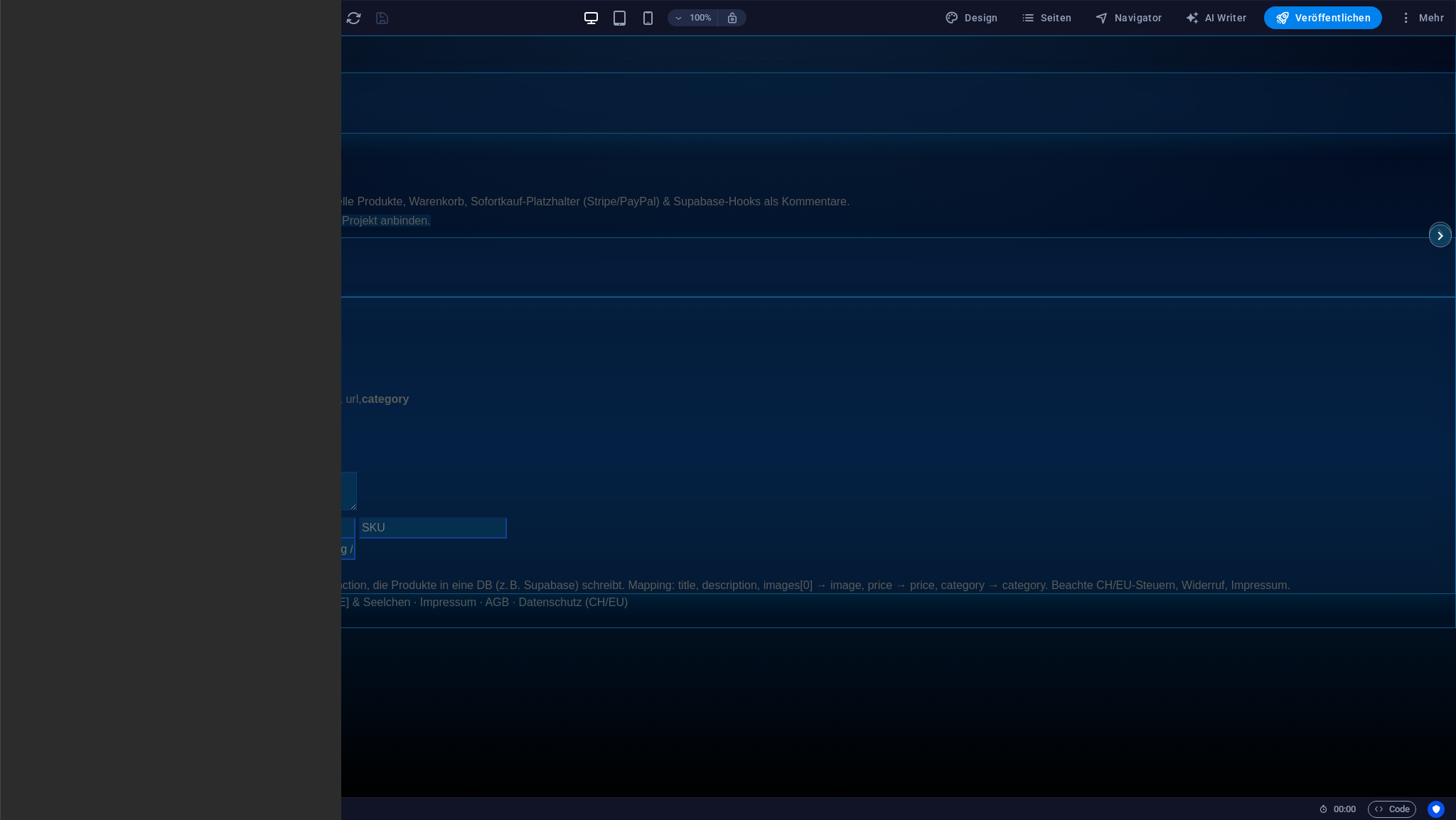
click at [92, 44] on span "HTML" at bounding box center [90, 44] width 23 height 9
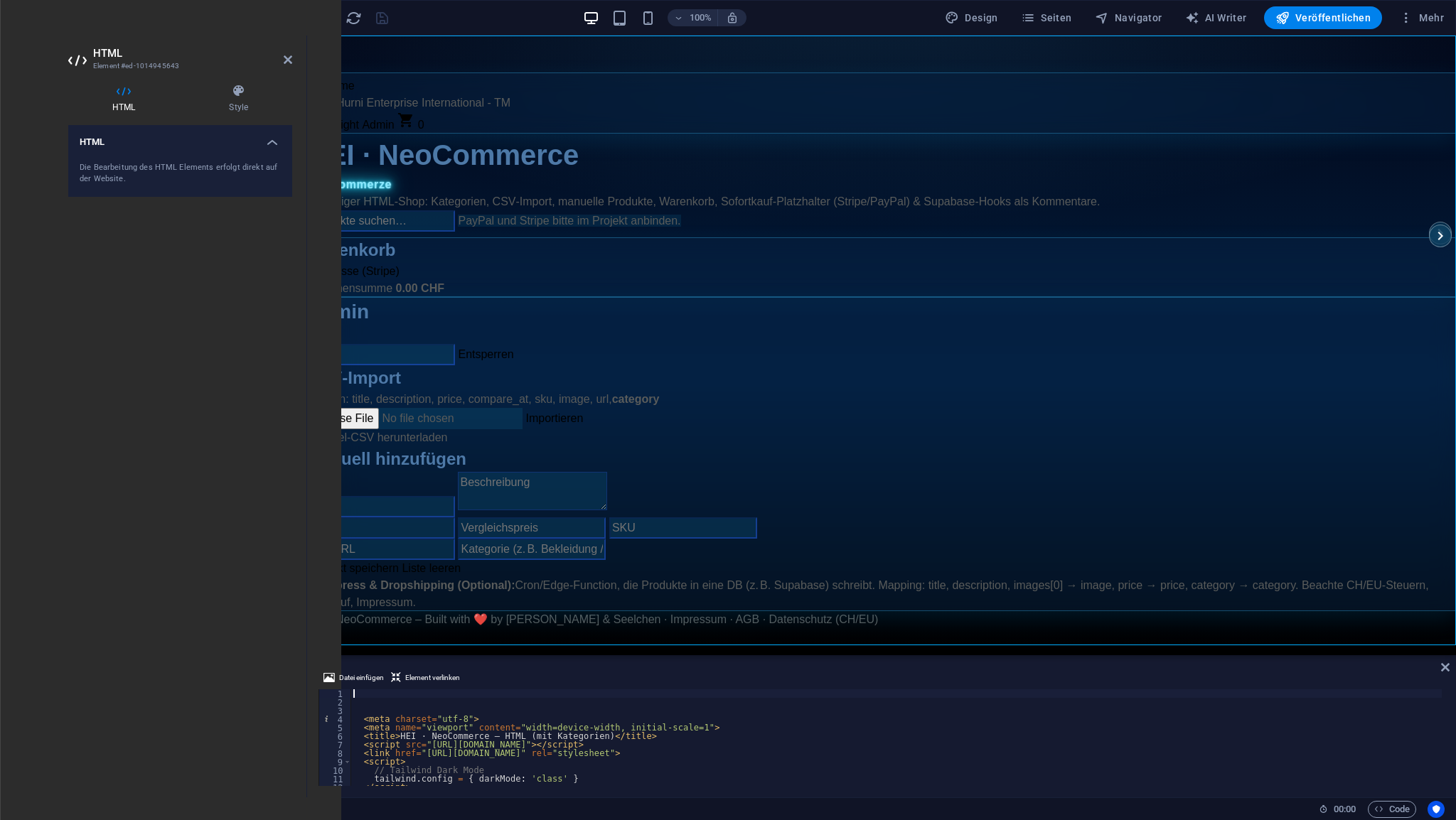
click at [375, 692] on div "< meta charset = "utf-8" > < meta name = "viewport" content = "width=device-wid…" at bounding box center [1043, 745] width 1385 height 111
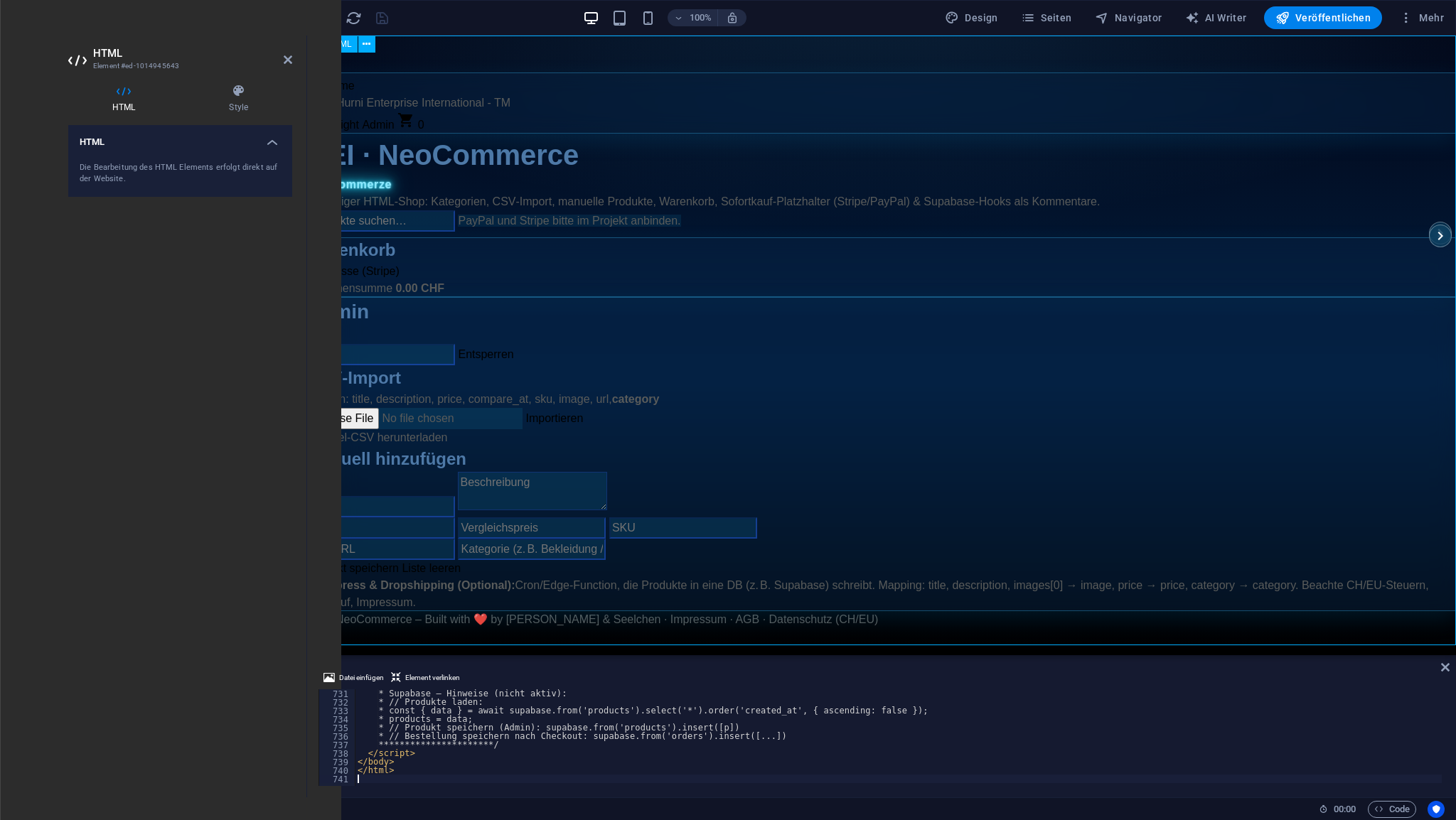
scroll to position [6224, 0]
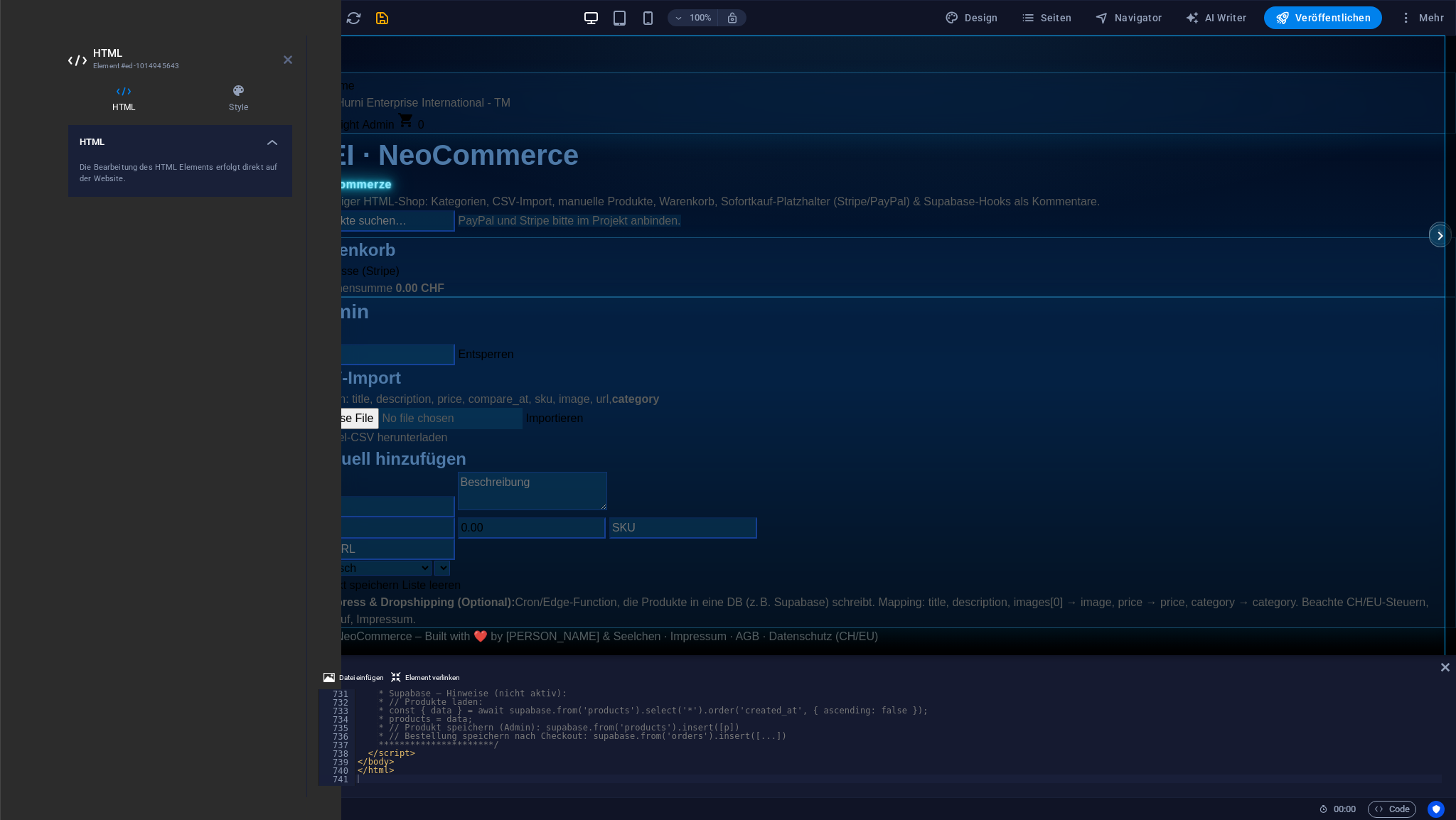
click at [284, 58] on icon at bounding box center [288, 60] width 9 height 11
click at [535, 58] on div "HEI · NeoCommerce – HTML (mit Kategorien) home Home [PERSON_NAME] Enterprise In…" at bounding box center [882, 350] width 1149 height 628
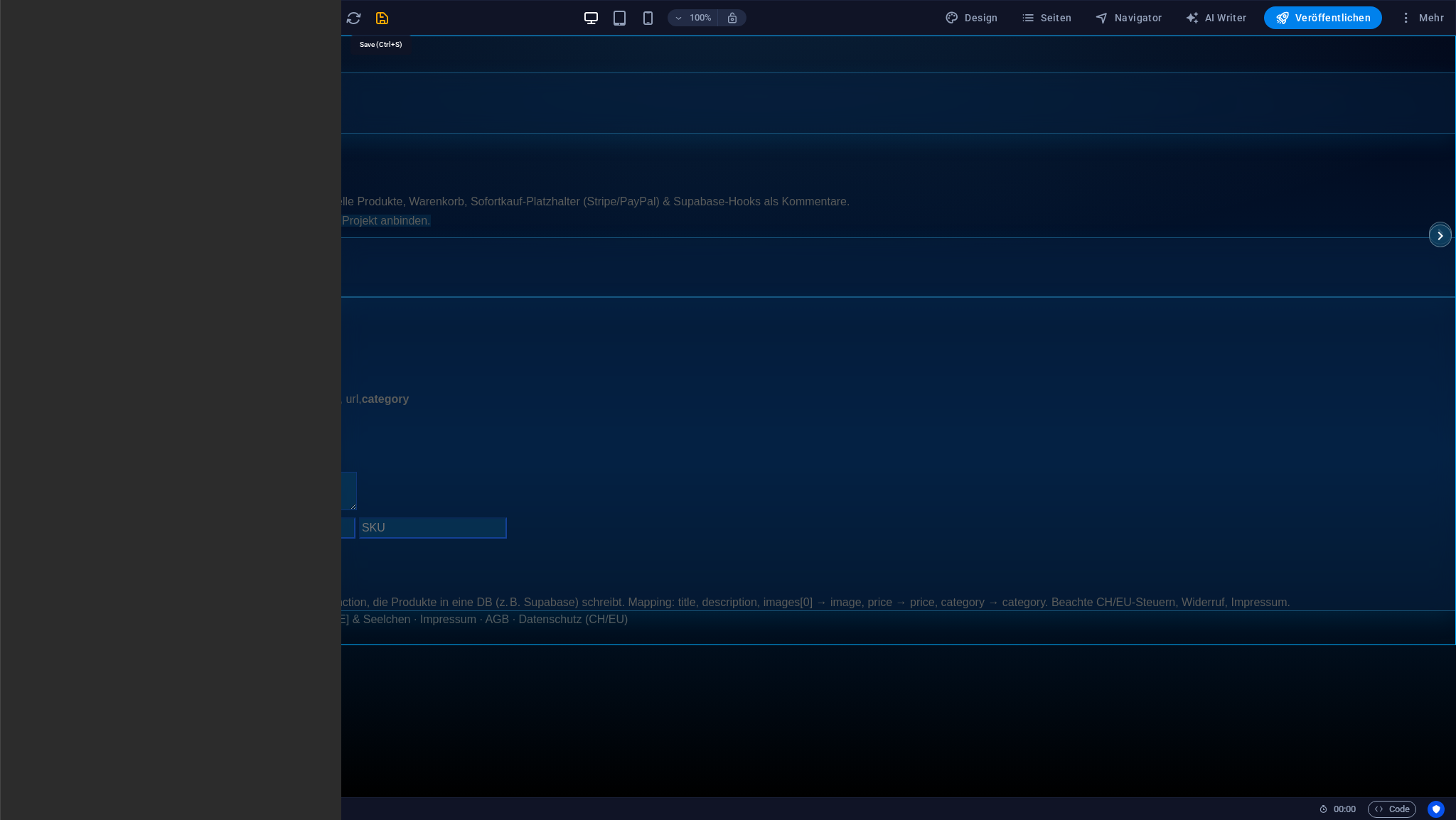
click at [381, 14] on icon "save" at bounding box center [382, 18] width 16 height 16
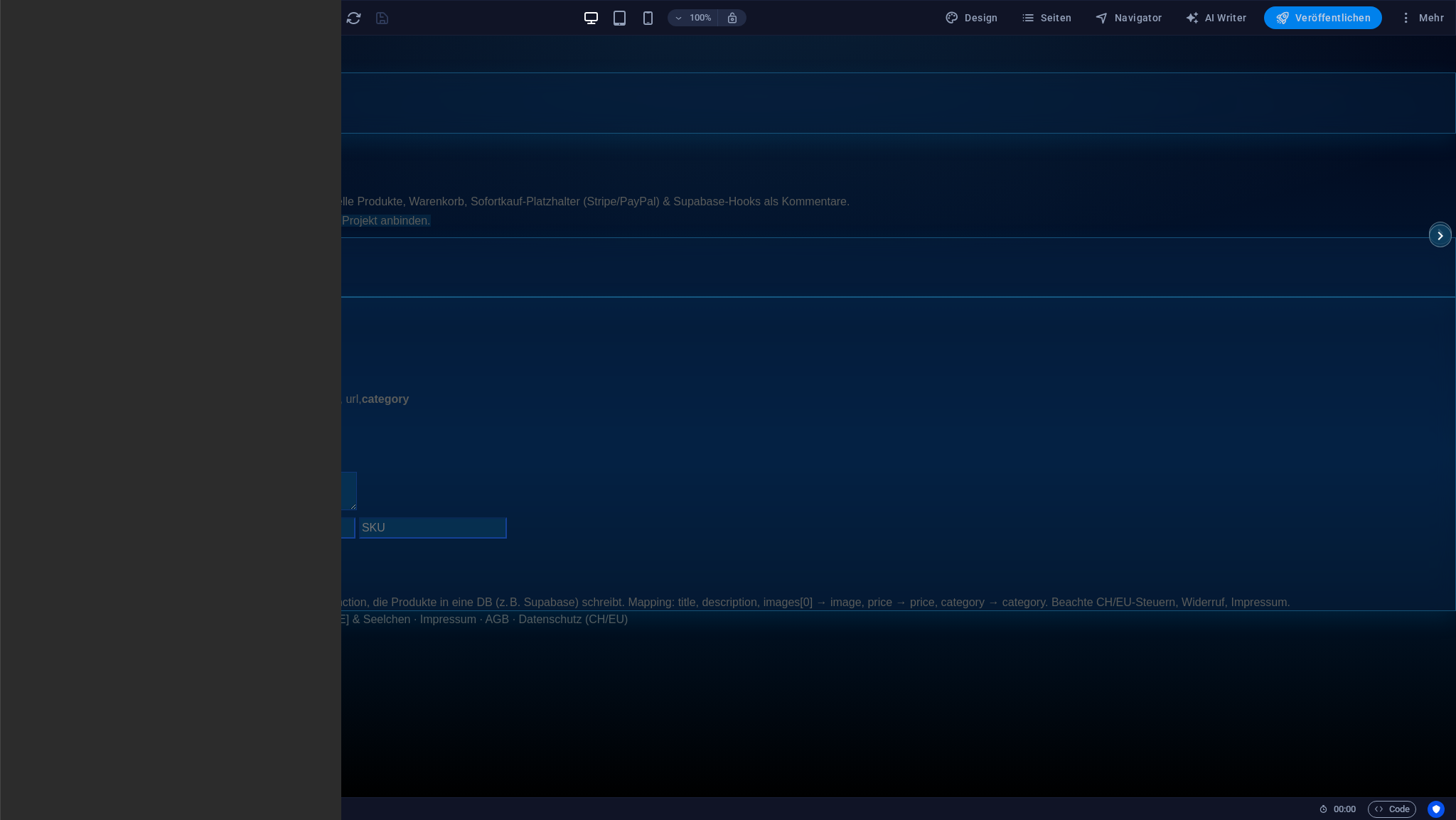
click at [1325, 20] on span "Veröffentlichen" at bounding box center [1323, 18] width 95 height 14
